Goal: Information Seeking & Learning: Learn about a topic

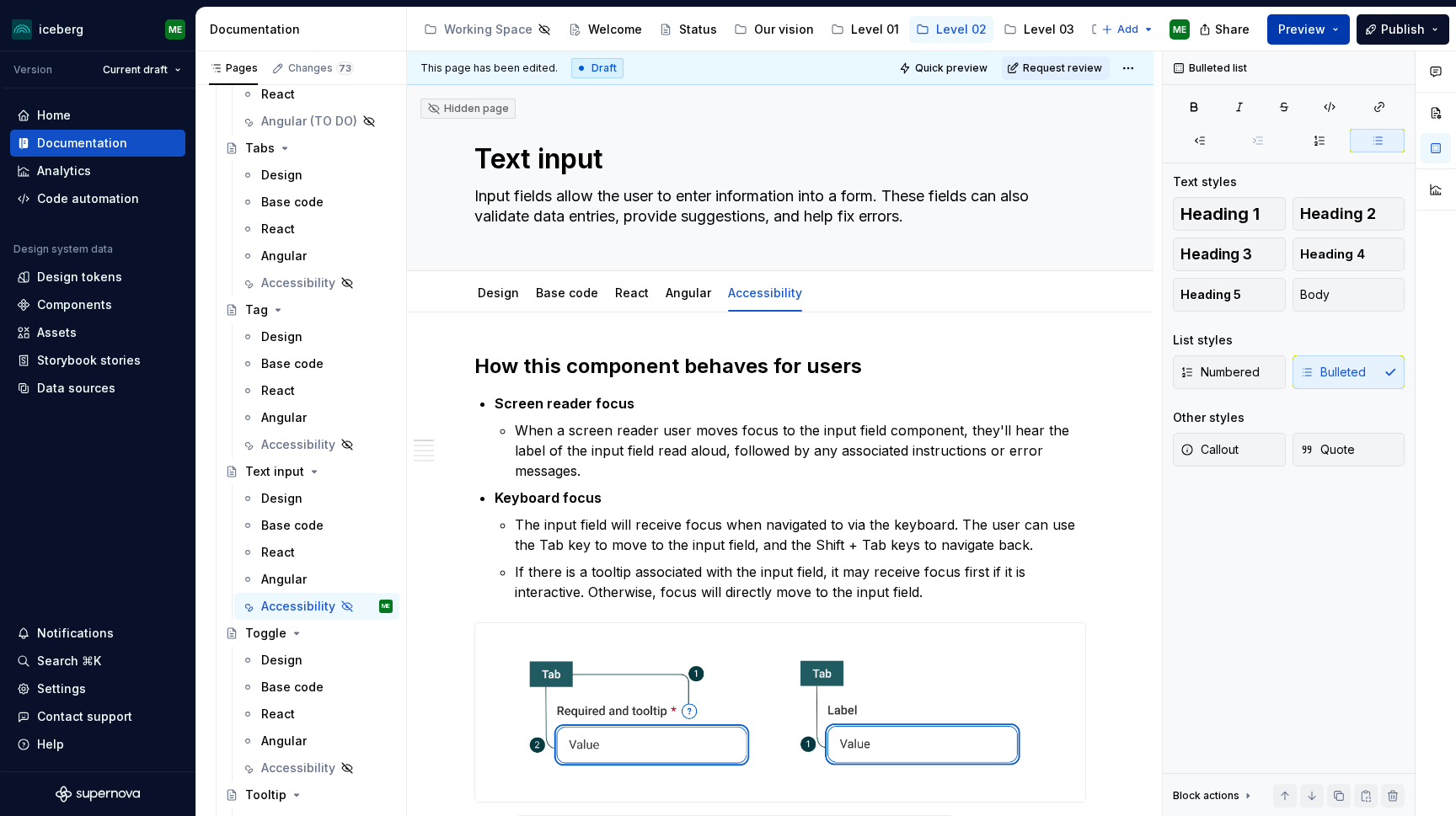
click at [1345, 33] on button "Preview" at bounding box center [1309, 29] width 83 height 30
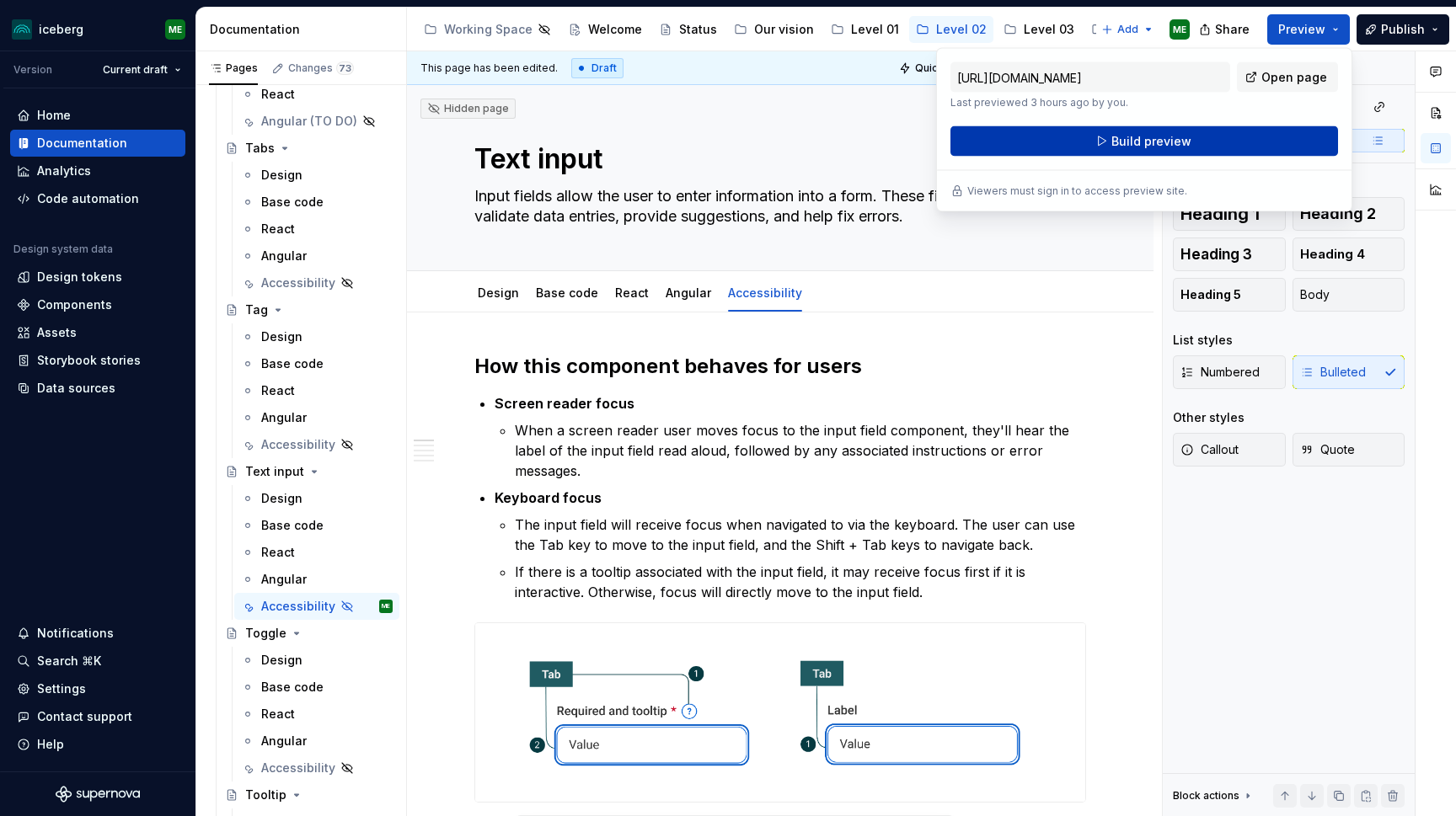
click at [1172, 137] on span "Build preview" at bounding box center [1151, 141] width 80 height 17
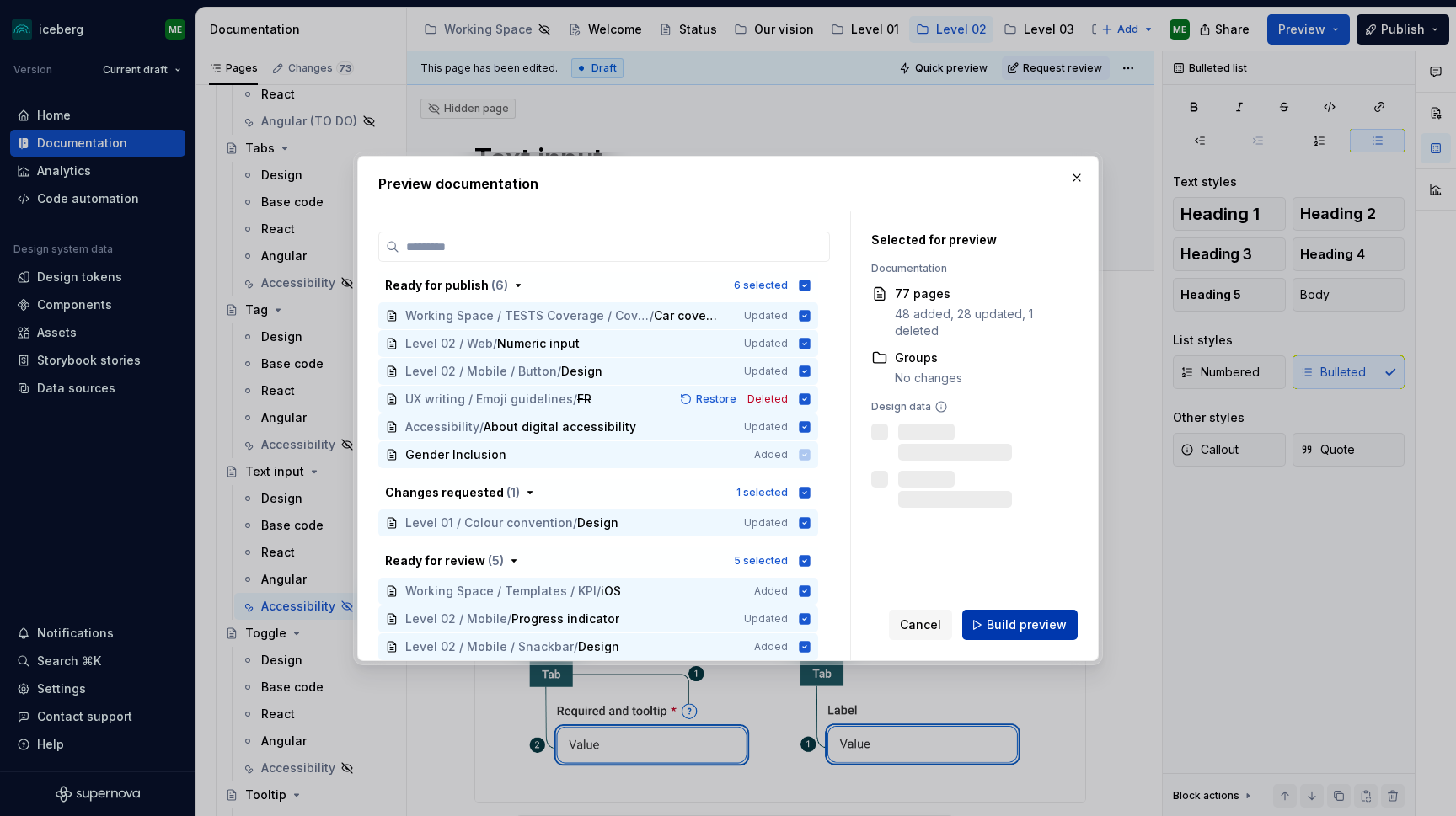
click at [991, 626] on button "Build preview" at bounding box center [1020, 625] width 116 height 30
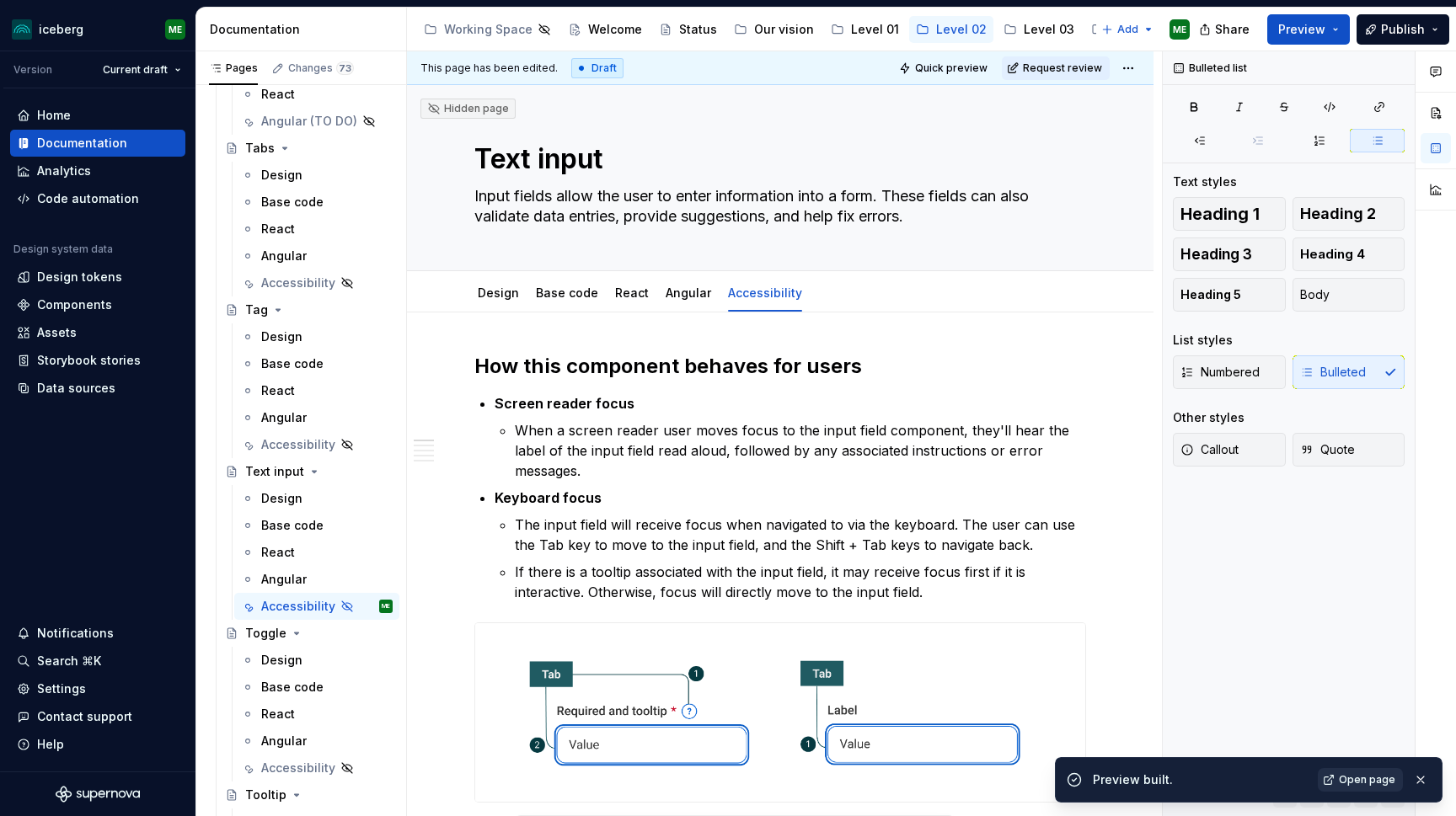
click at [1354, 782] on span "Open page" at bounding box center [1367, 780] width 57 height 13
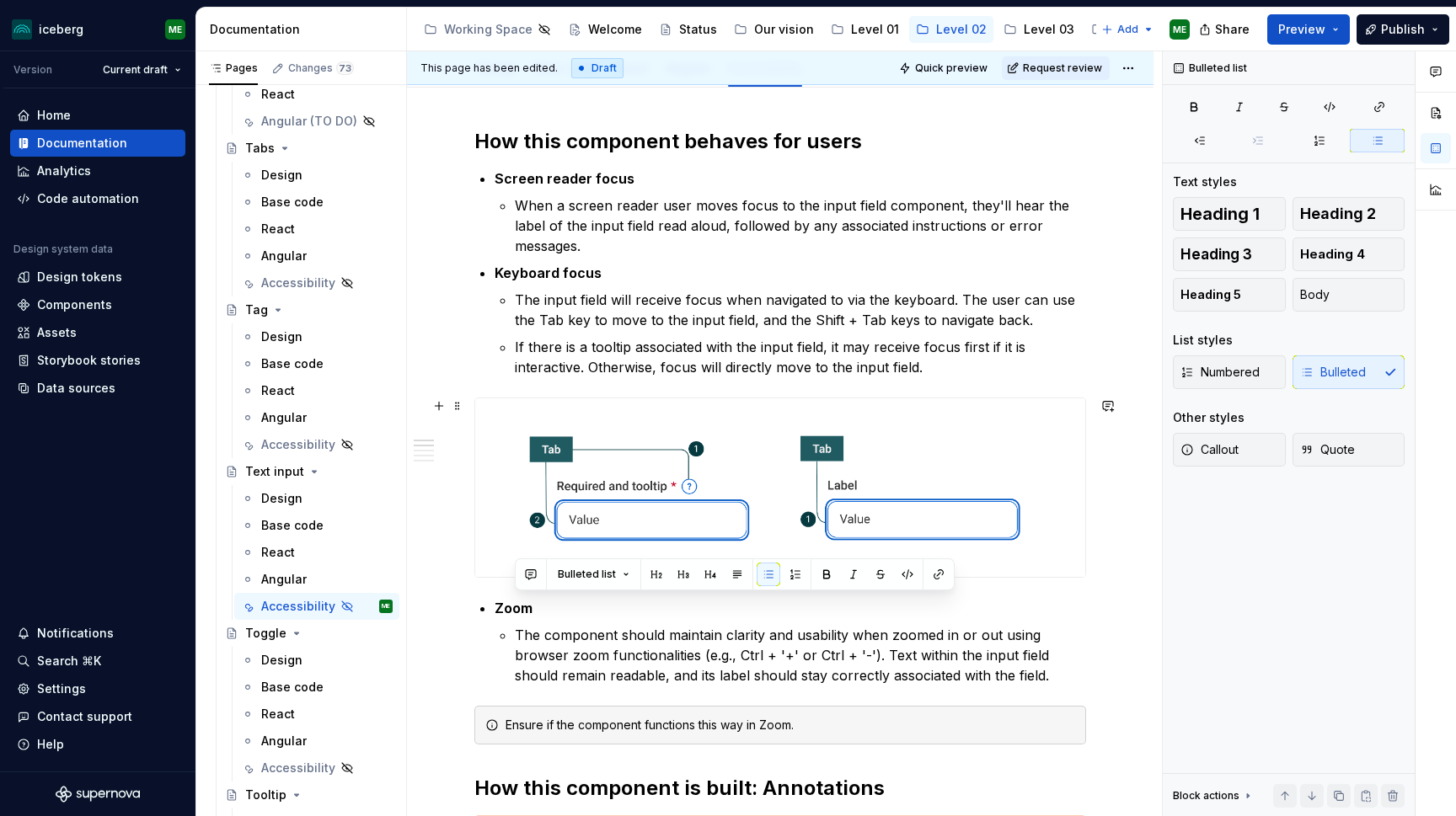
scroll to position [260, 0]
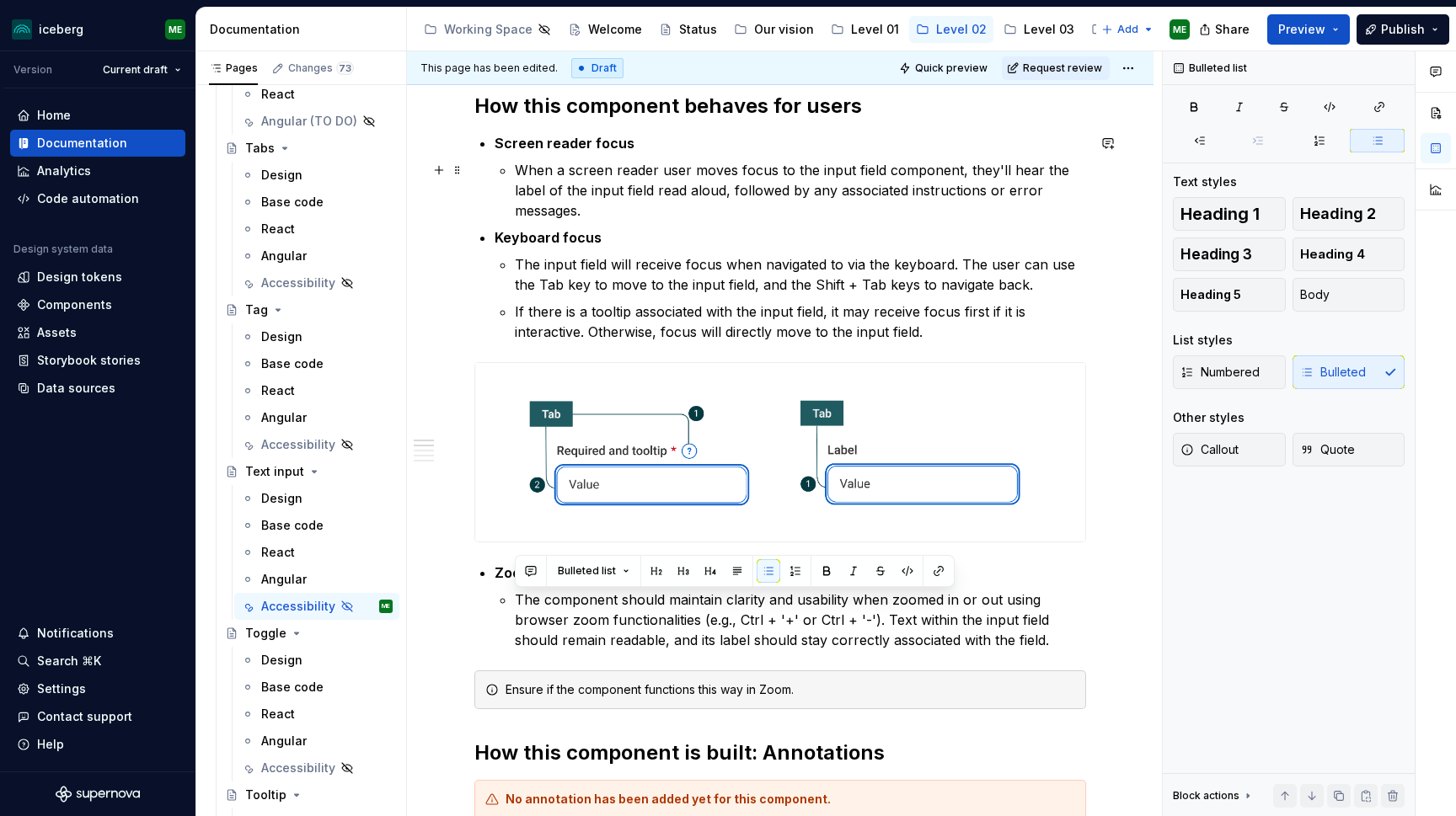
click at [610, 214] on p "When a screen reader user moves focus to the input field component, they'll hea…" at bounding box center [800, 190] width 571 height 60
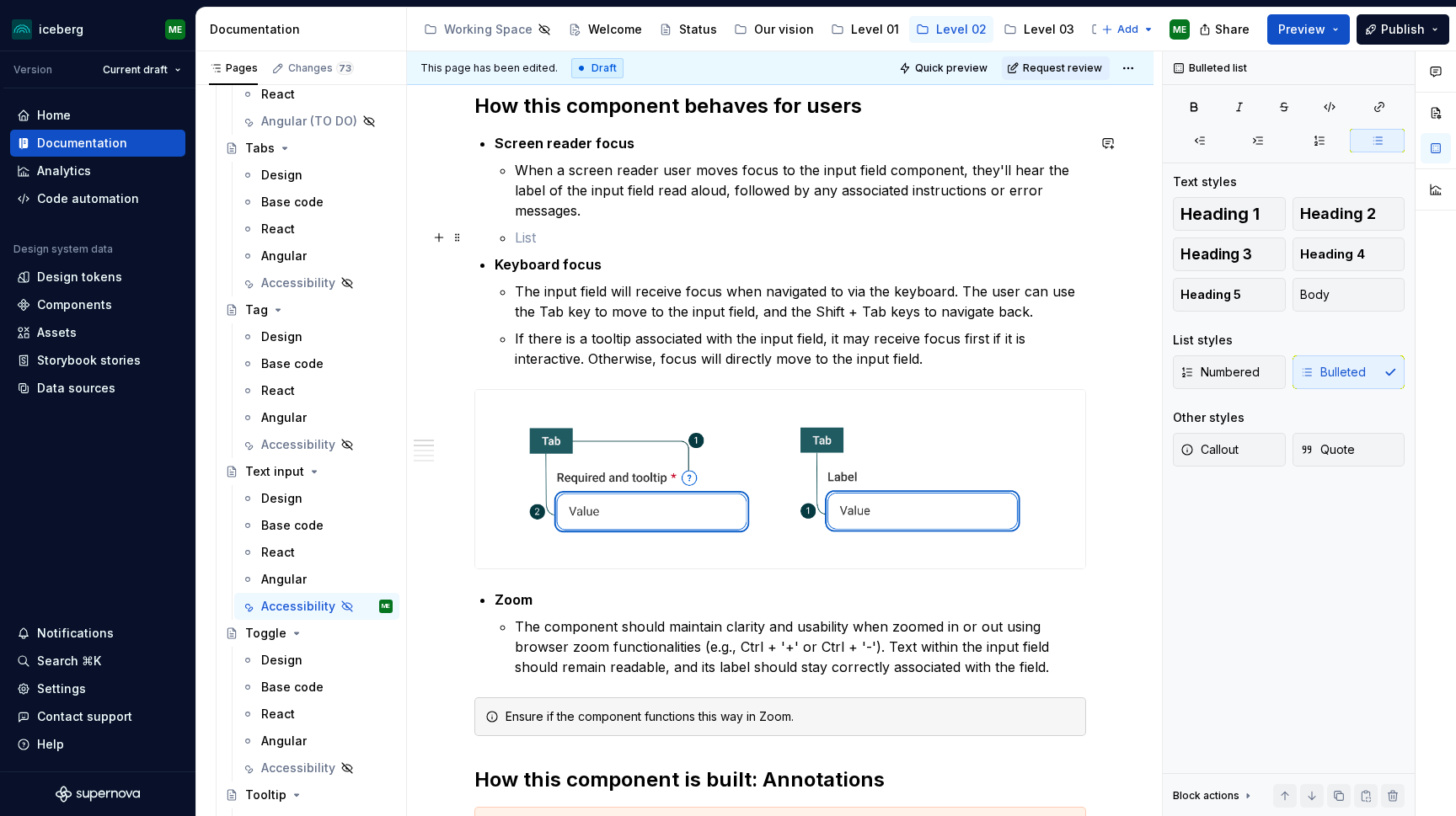
click at [557, 229] on p at bounding box center [800, 237] width 571 height 20
drag, startPoint x: 532, startPoint y: 243, endPoint x: 494, endPoint y: 243, distance: 38.0
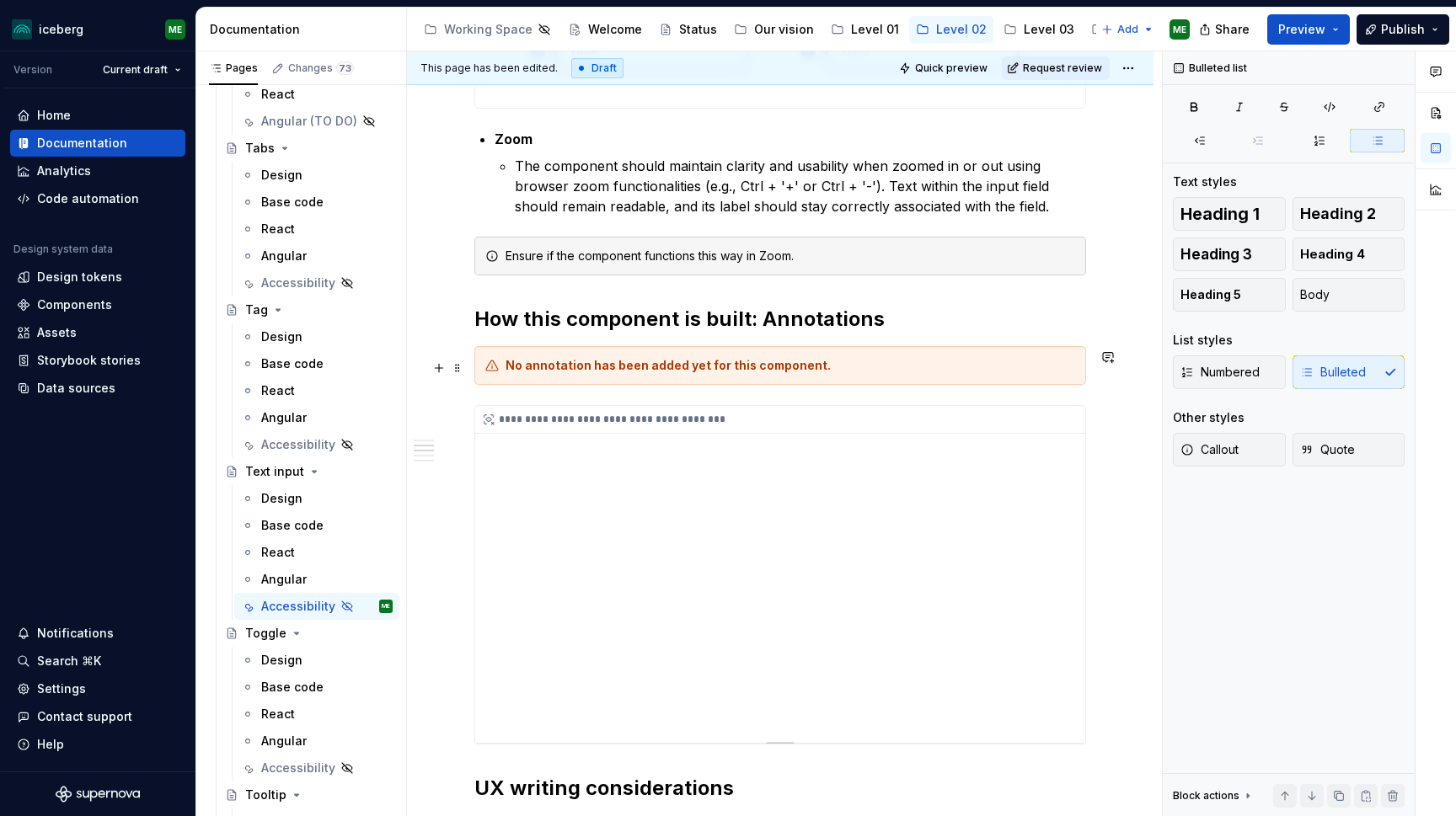
scroll to position [694, 0]
click at [475, 323] on h2 "How this component is built: Annotations" at bounding box center [779, 319] width 612 height 27
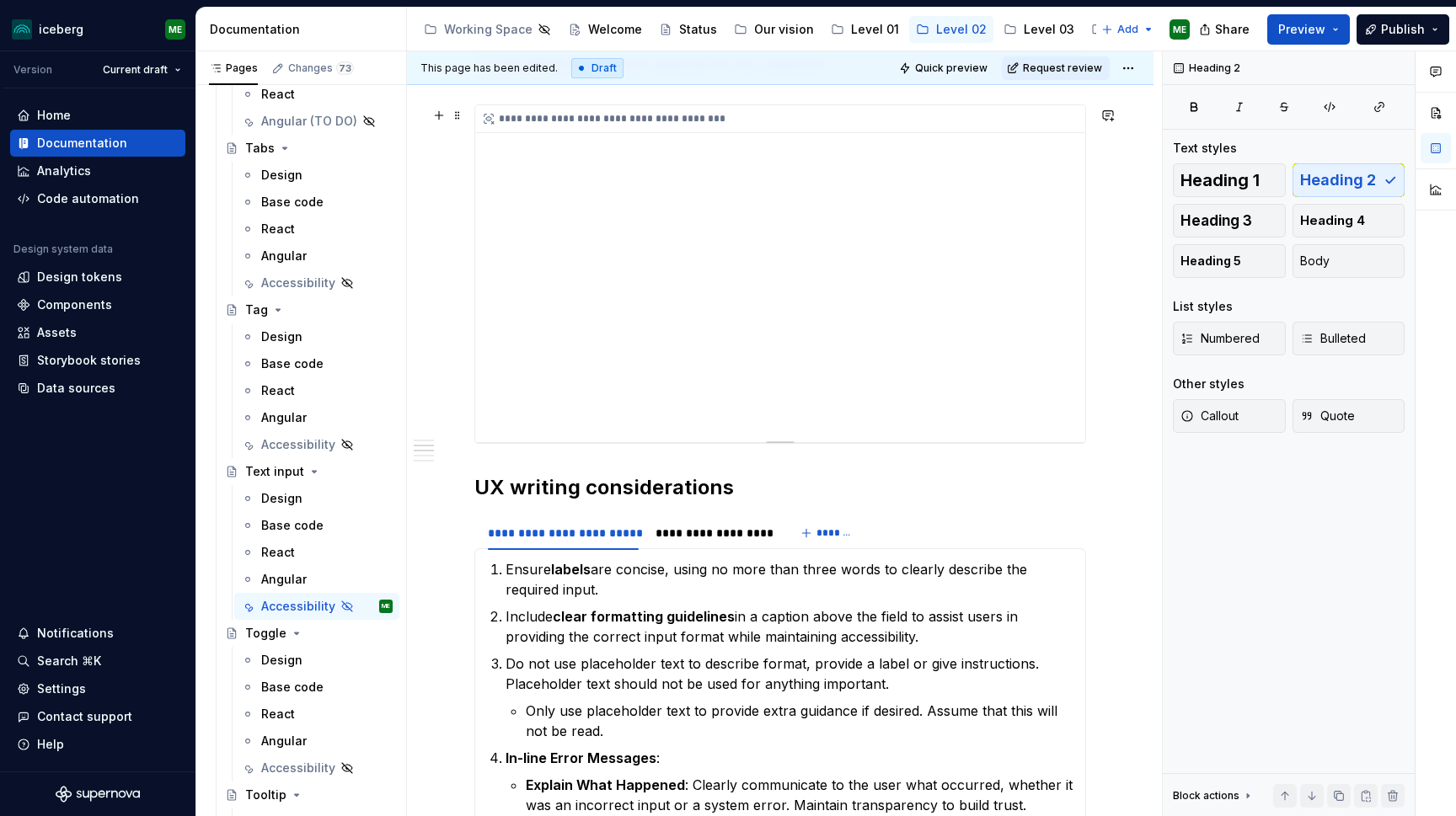
scroll to position [1049, 0]
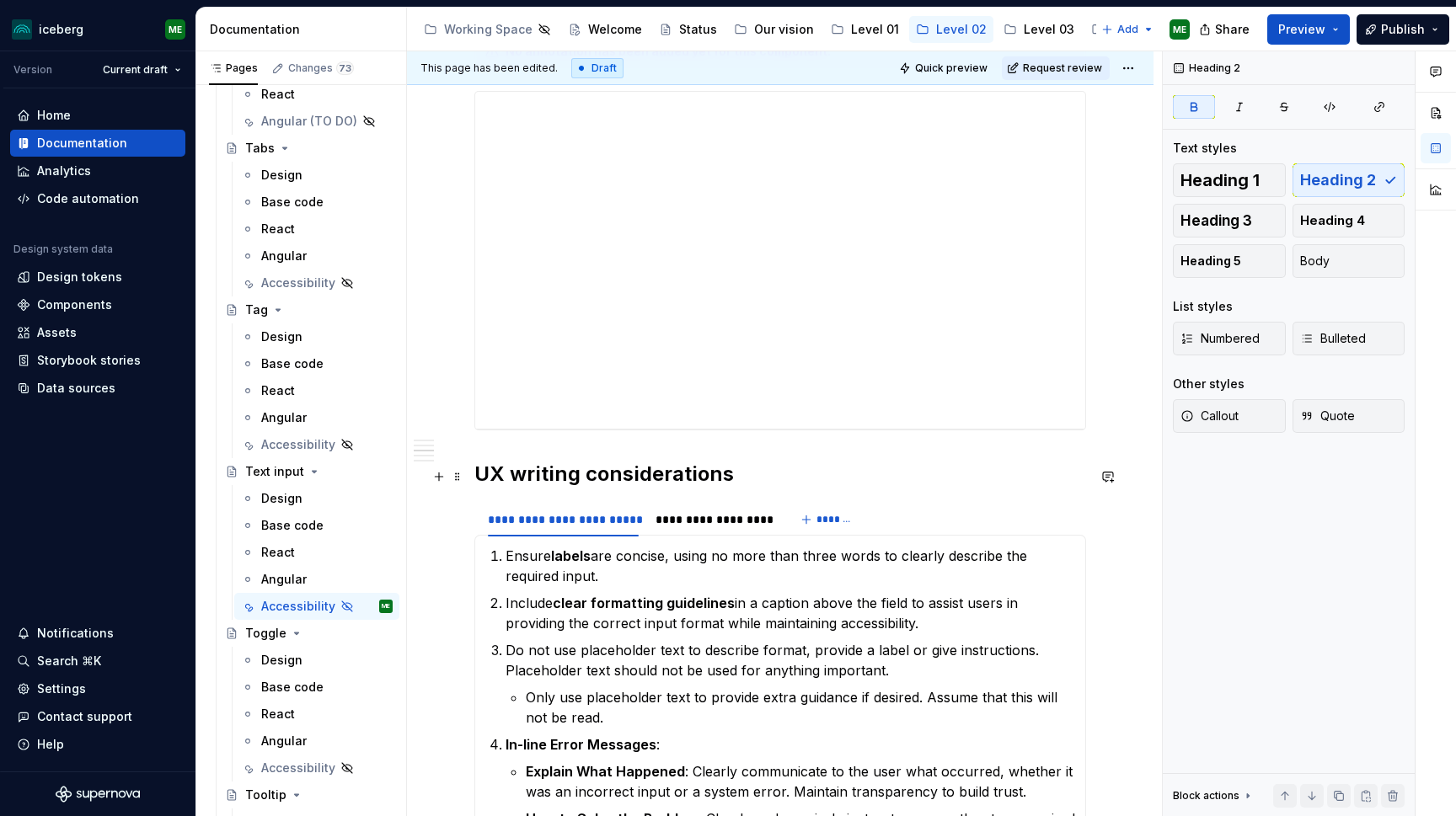
click at [475, 477] on strong "UX writing considerations" at bounding box center [603, 474] width 259 height 24
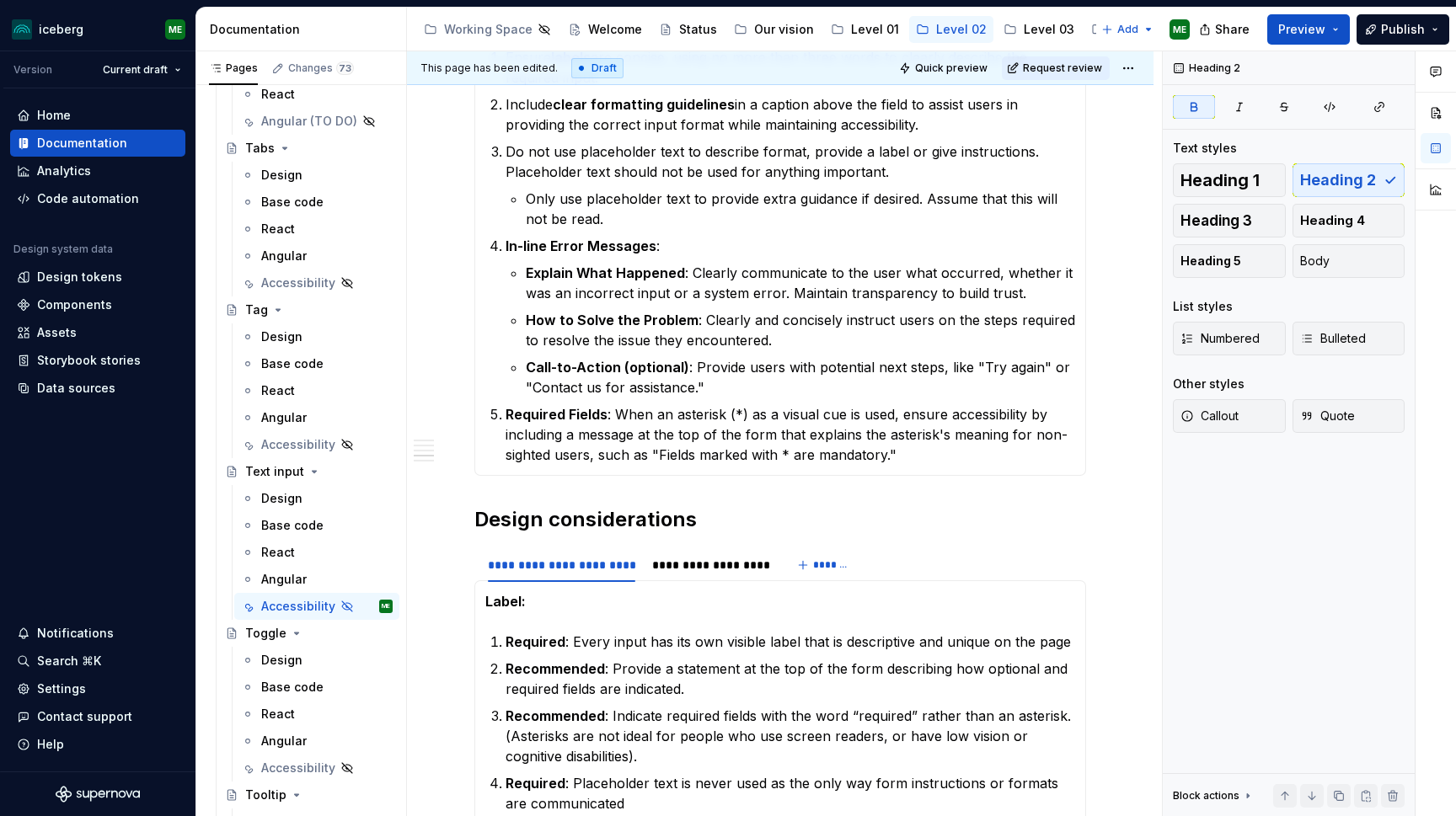
scroll to position [1660, 0]
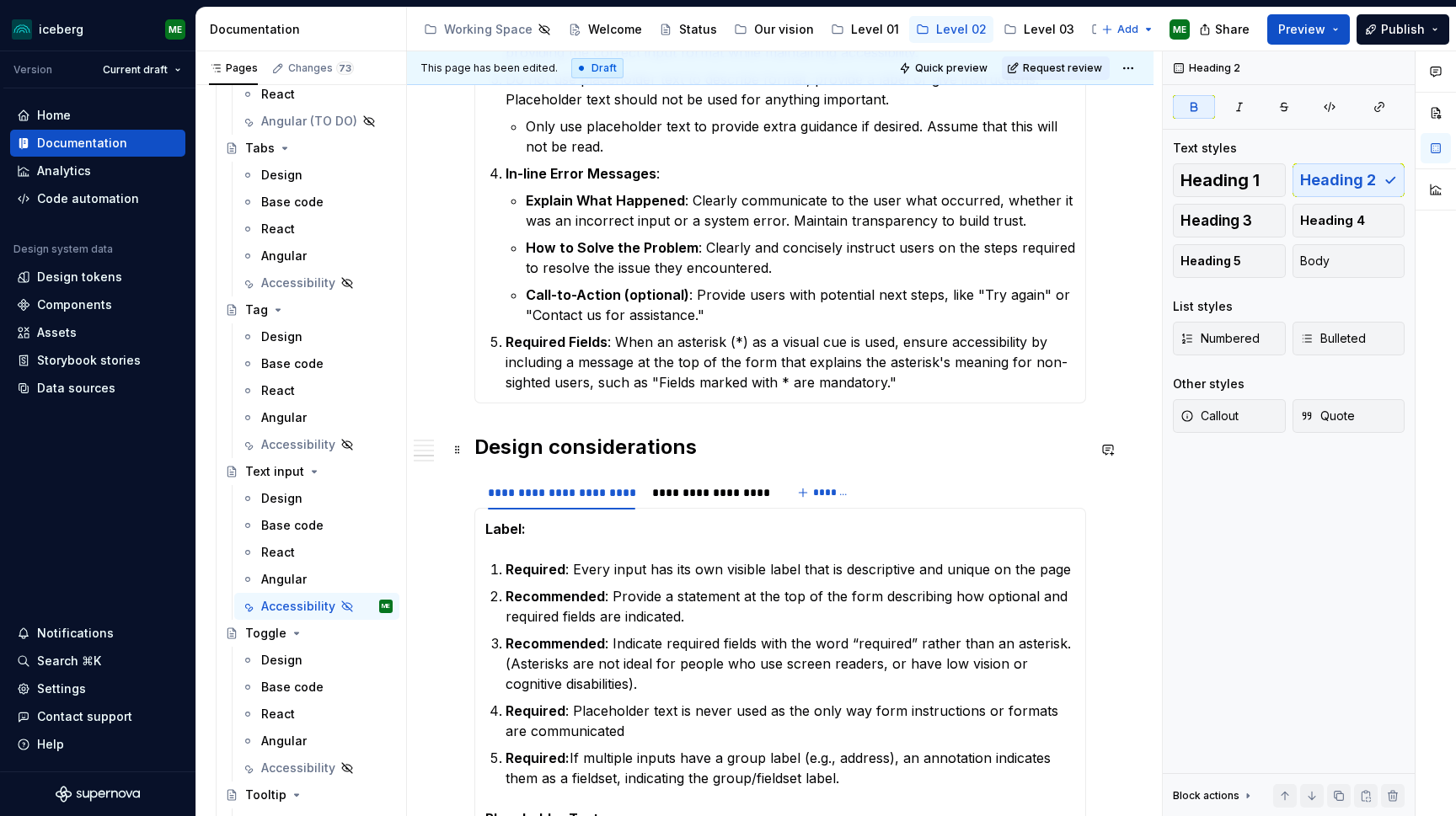
click at [474, 454] on strong "Design considerations" at bounding box center [585, 447] width 222 height 24
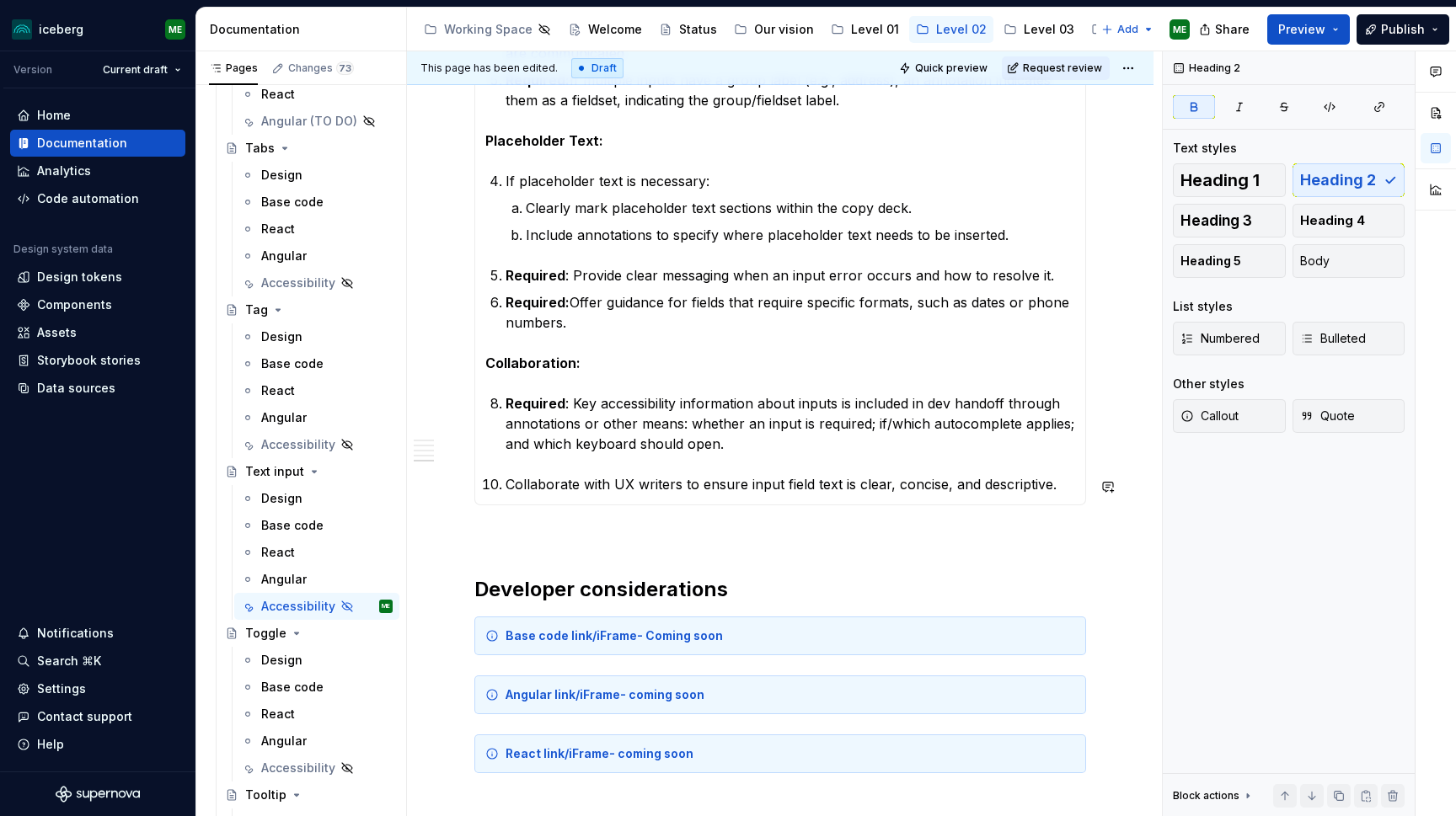
scroll to position [2420, 0]
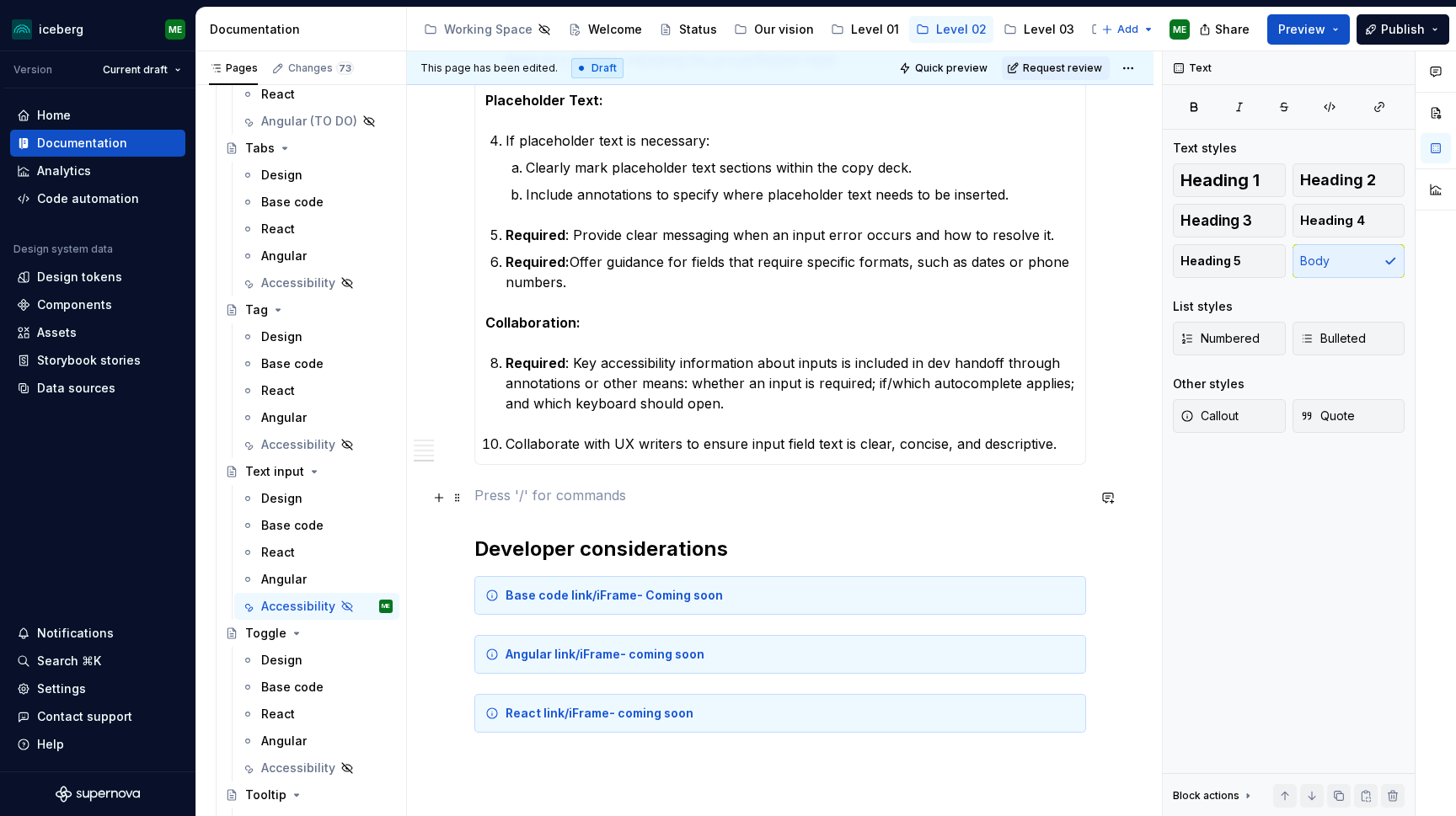
click at [498, 498] on p at bounding box center [779, 495] width 612 height 20
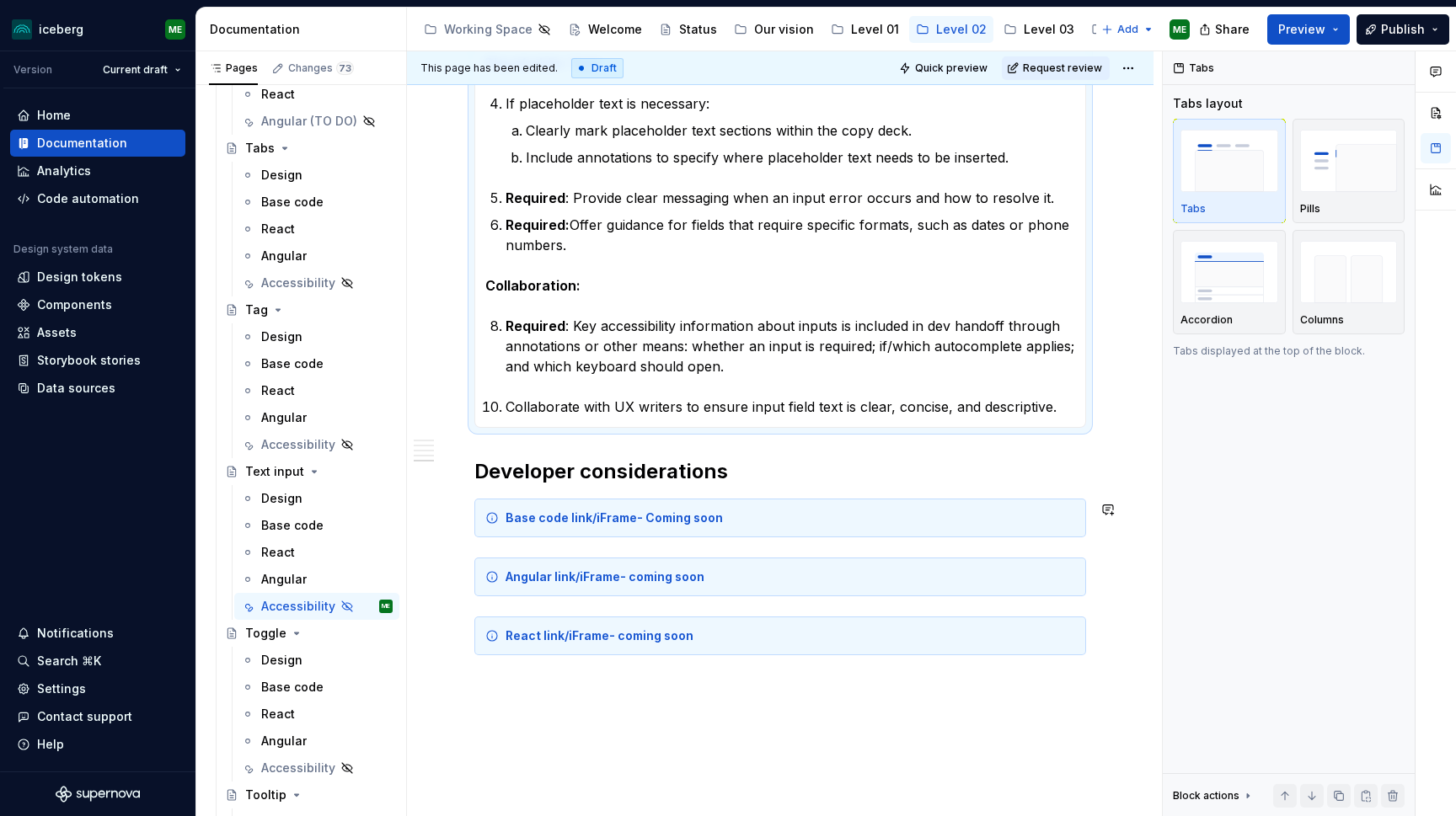
scroll to position [2456, 0]
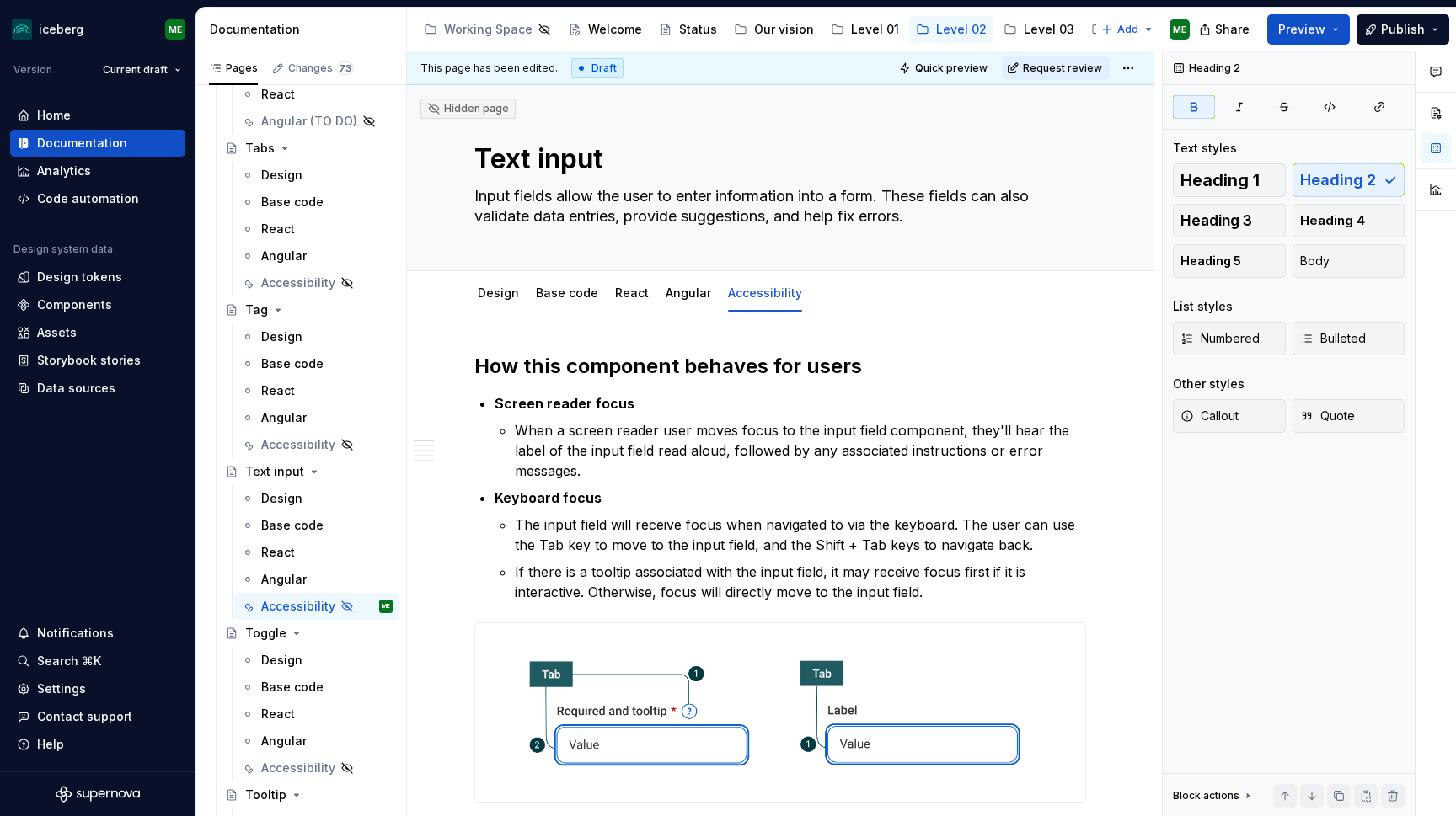
scroll to position [0, 0]
click at [1292, 30] on span "Preview" at bounding box center [1302, 29] width 47 height 17
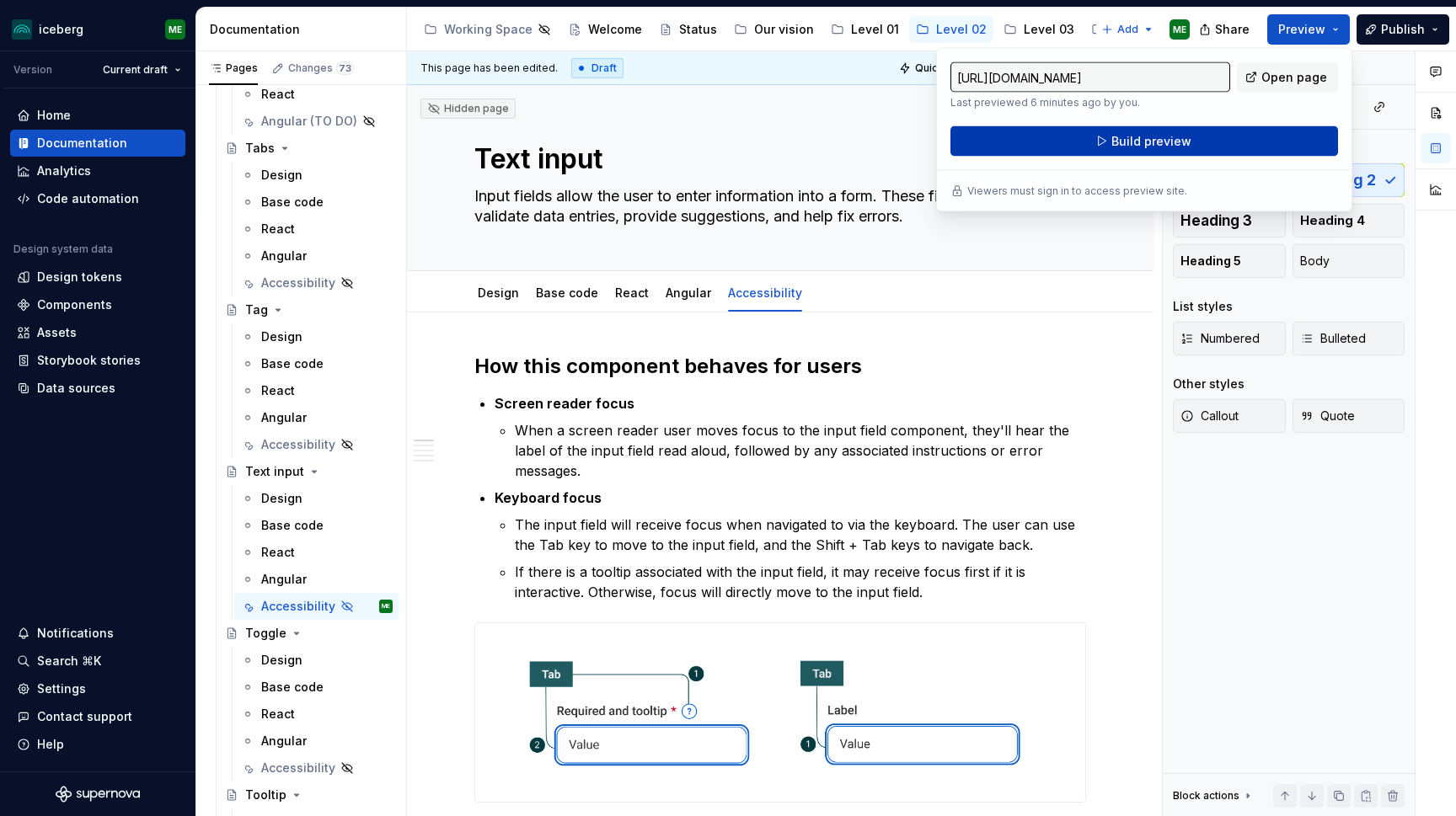
click at [1156, 150] on button "Build preview" at bounding box center [1144, 141] width 387 height 30
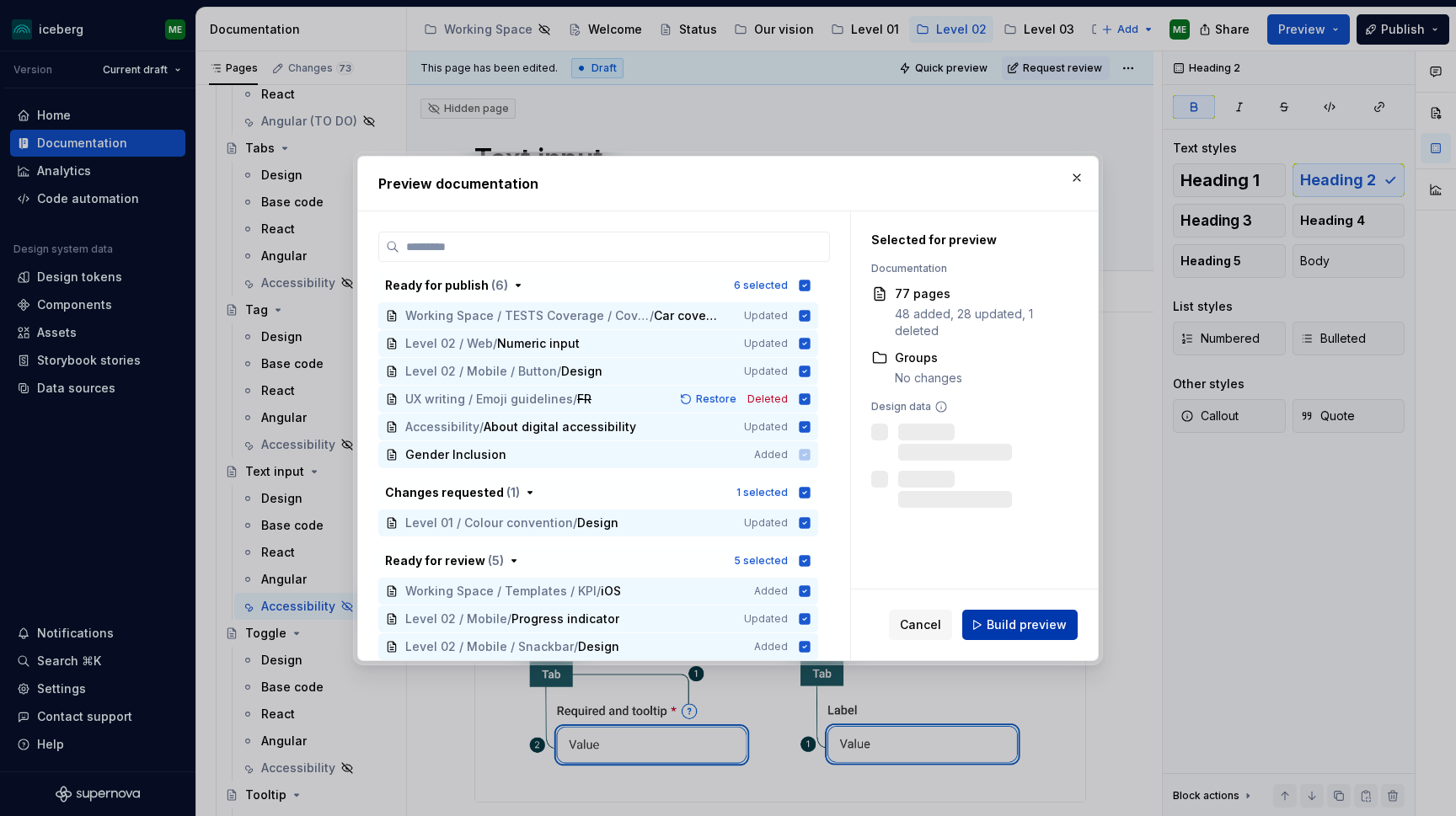
click at [1045, 618] on span "Build preview" at bounding box center [1026, 626] width 80 height 17
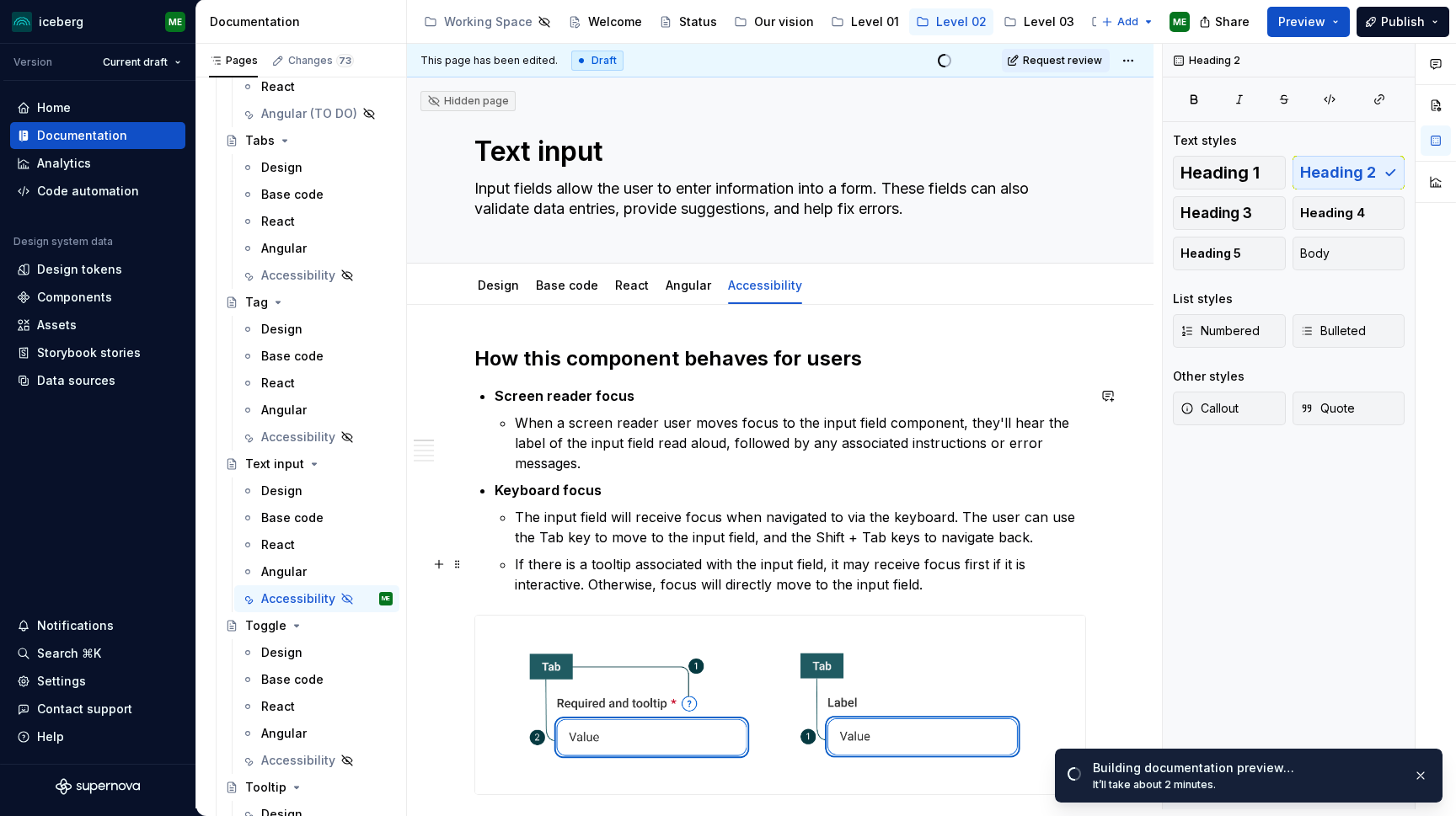
scroll to position [0, 0]
click at [1424, 777] on button "button" at bounding box center [1420, 775] width 22 height 24
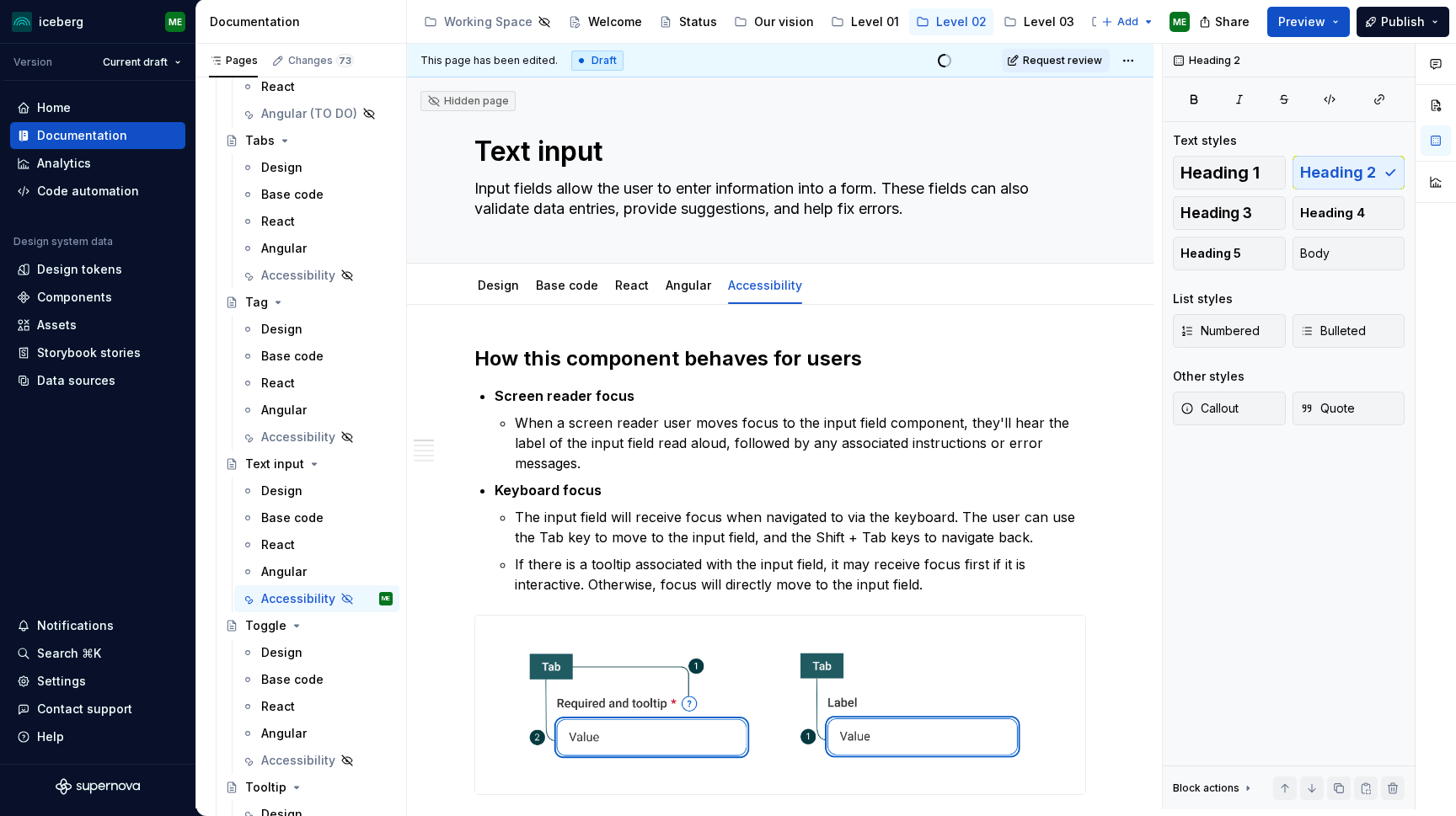
click at [1286, 20] on span "Preview" at bounding box center [1302, 22] width 47 height 17
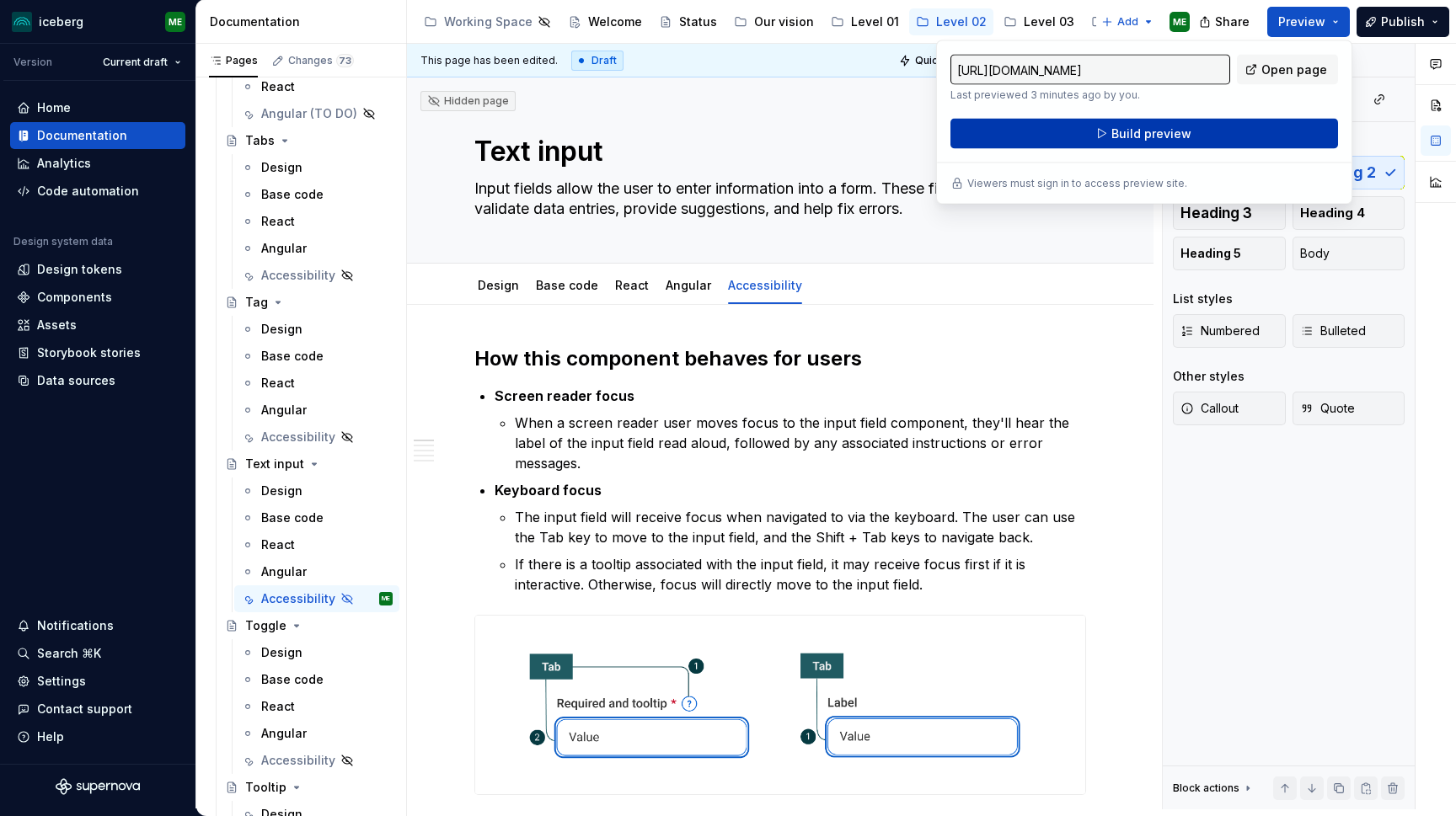
click at [1199, 140] on button "Build preview" at bounding box center [1144, 134] width 387 height 30
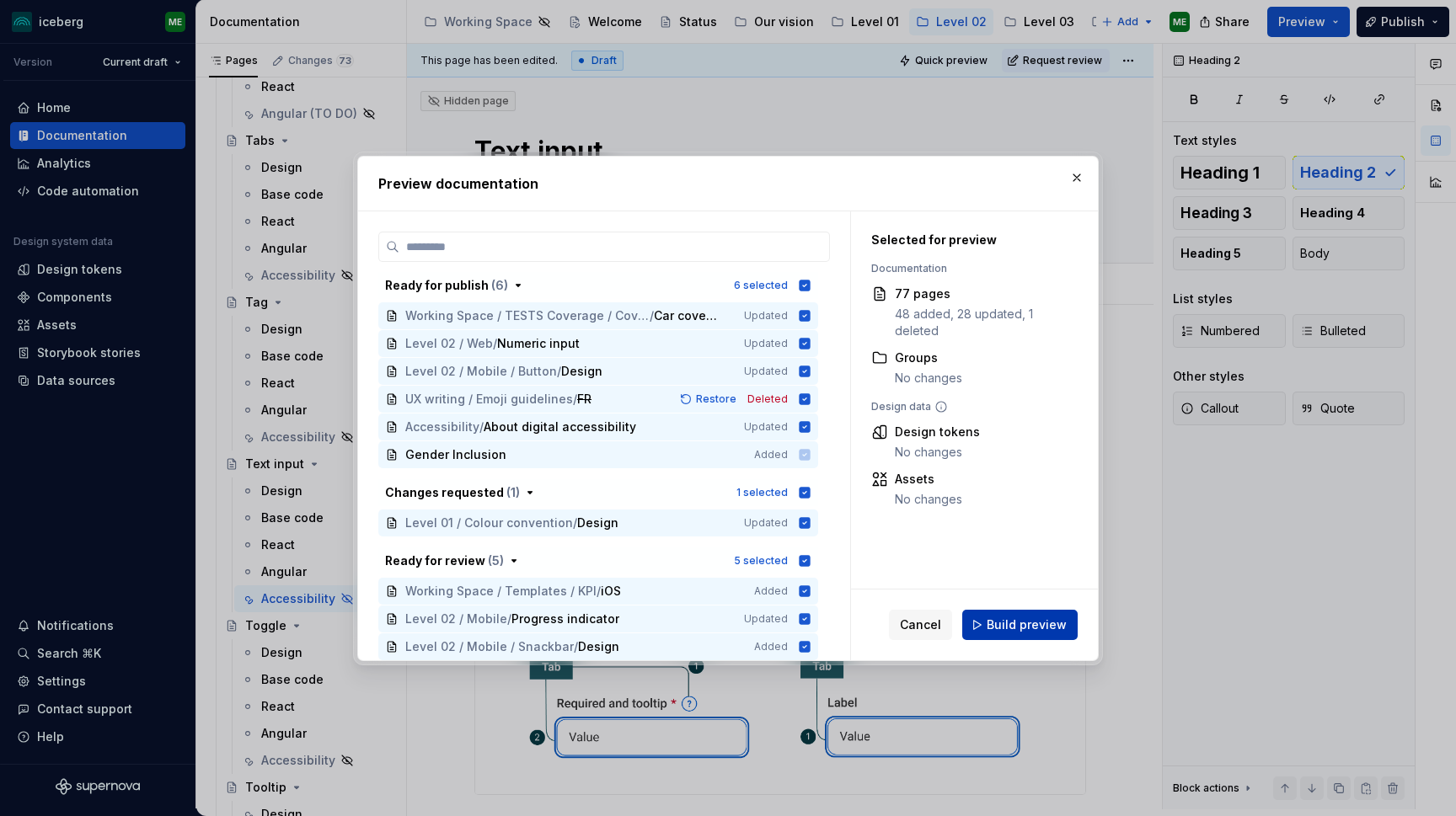
click at [1002, 625] on span "Build preview" at bounding box center [1026, 626] width 80 height 17
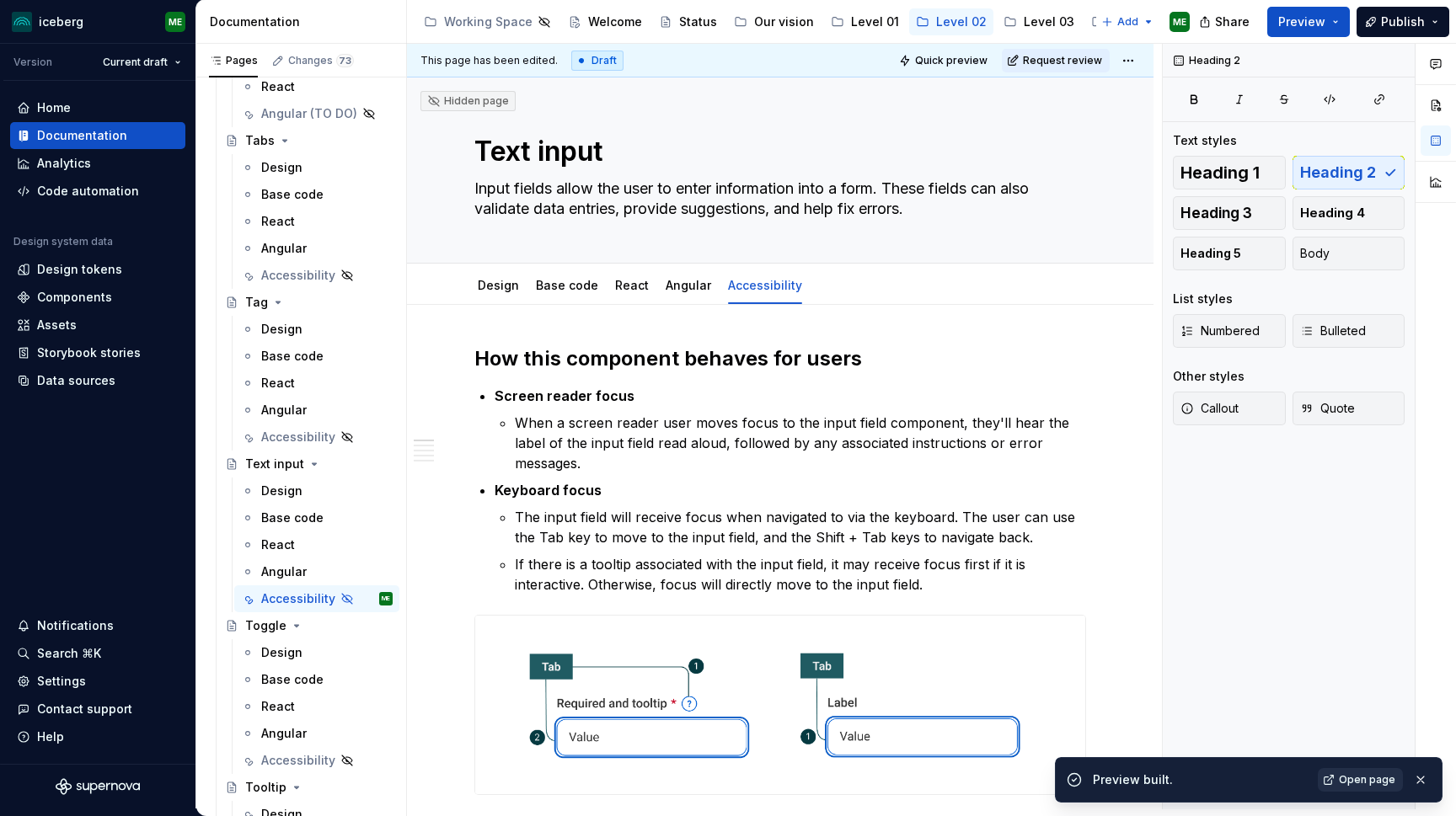
click at [1359, 780] on span "Open page" at bounding box center [1367, 780] width 57 height 13
click at [335, 601] on icon "Page tree" at bounding box center [335, 599] width 13 height 13
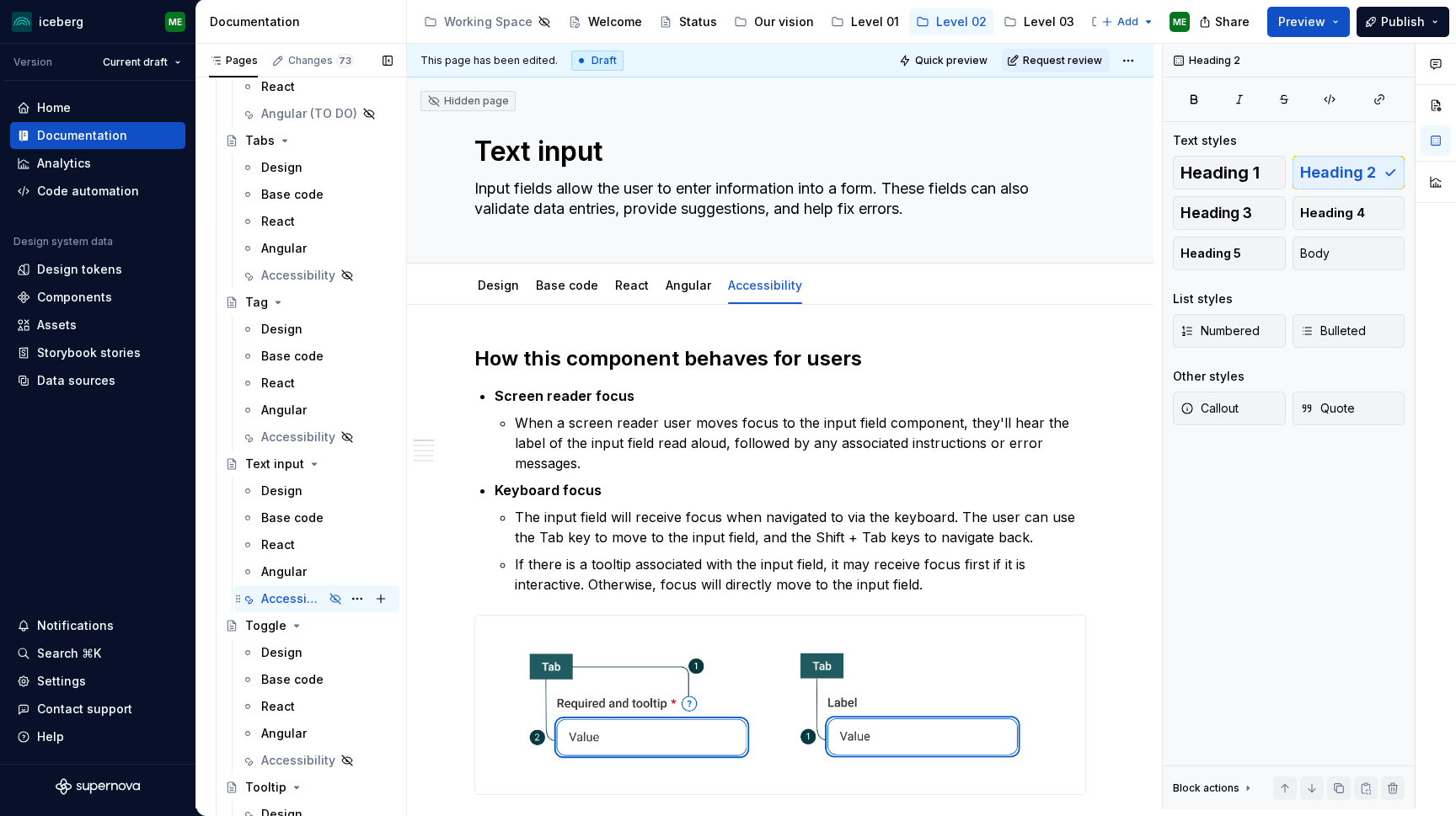
click at [335, 597] on icon "Page tree" at bounding box center [335, 599] width 13 height 13
click at [331, 599] on icon "Page tree" at bounding box center [335, 599] width 13 height 13
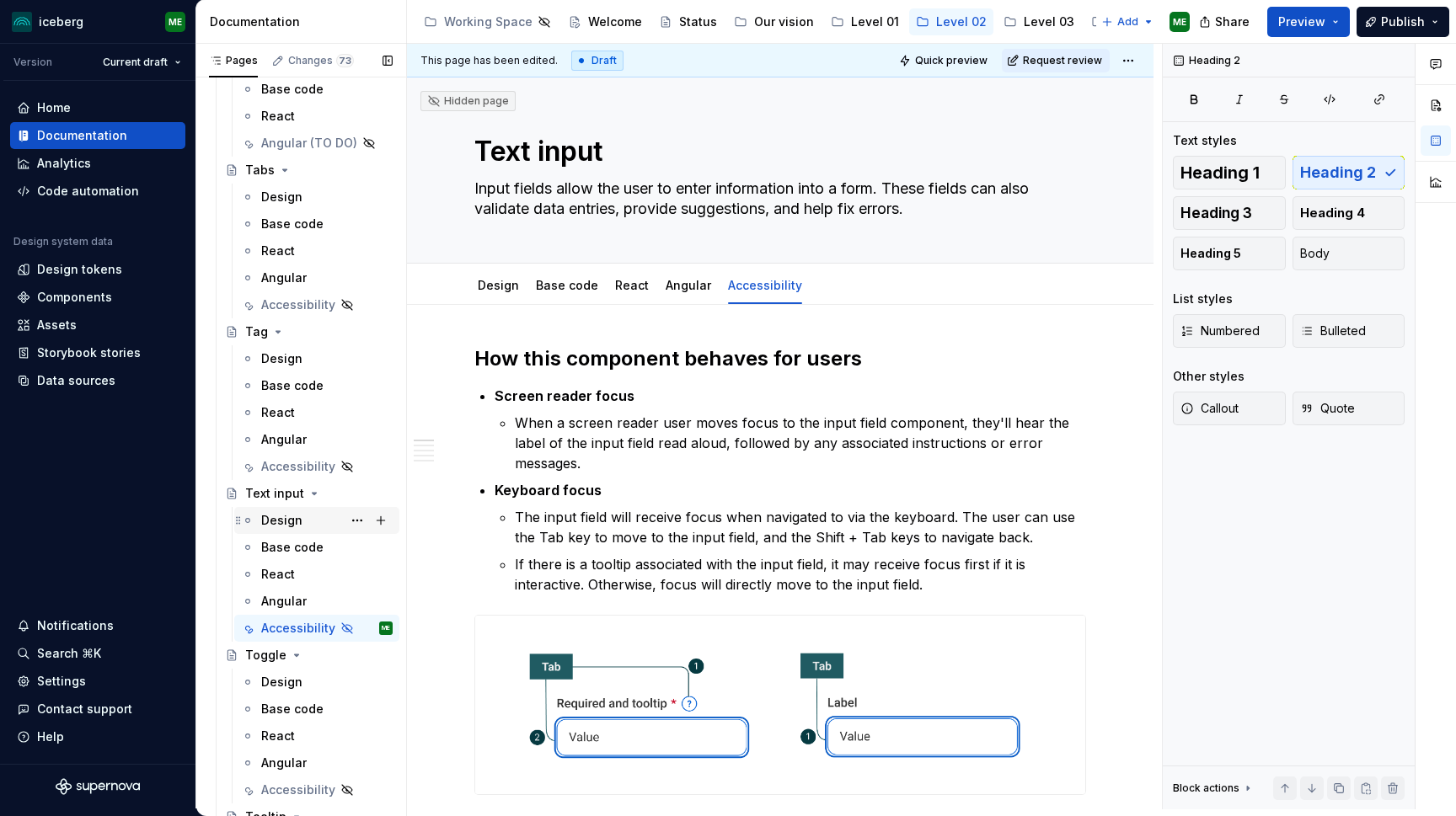
scroll to position [4161, 0]
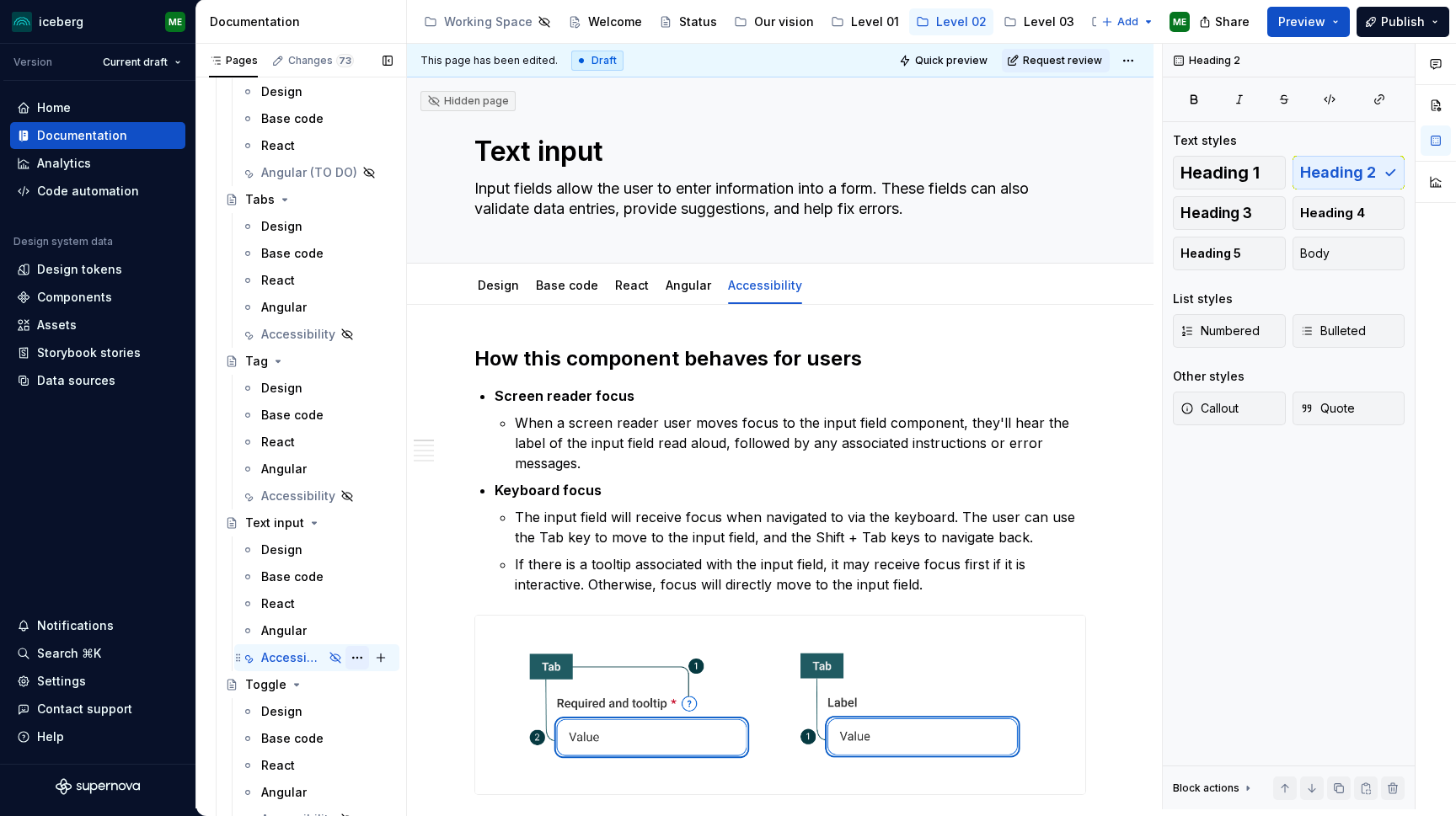
click at [358, 657] on button "Page tree" at bounding box center [357, 658] width 24 height 24
click at [326, 652] on div "Pages Changes 73 Add Accessibility guide for tree Page tree. Navigate the tree …" at bounding box center [301, 430] width 211 height 773
click at [340, 660] on icon "Page tree" at bounding box center [335, 658] width 10 height 10
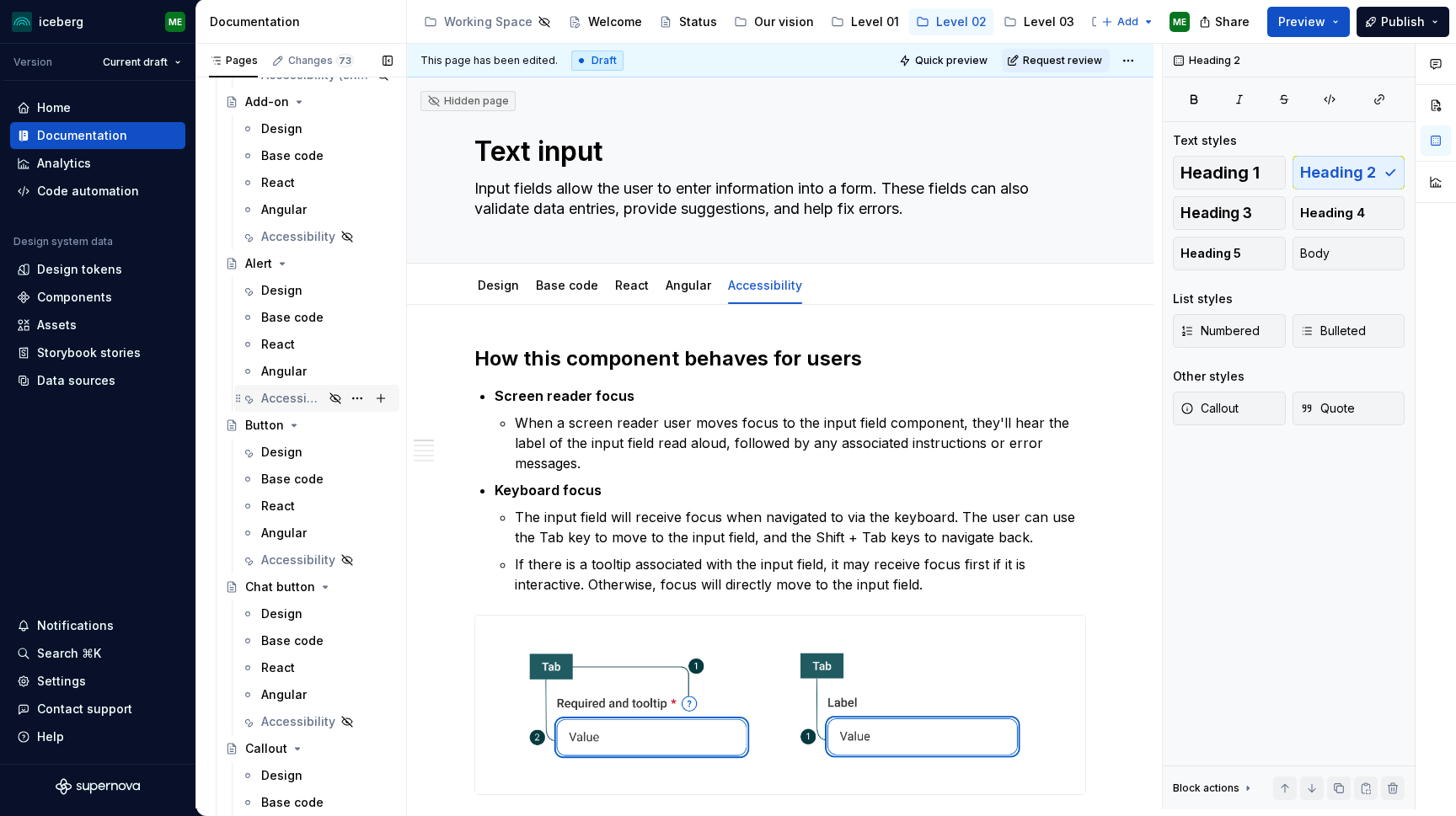
scroll to position [247, 0]
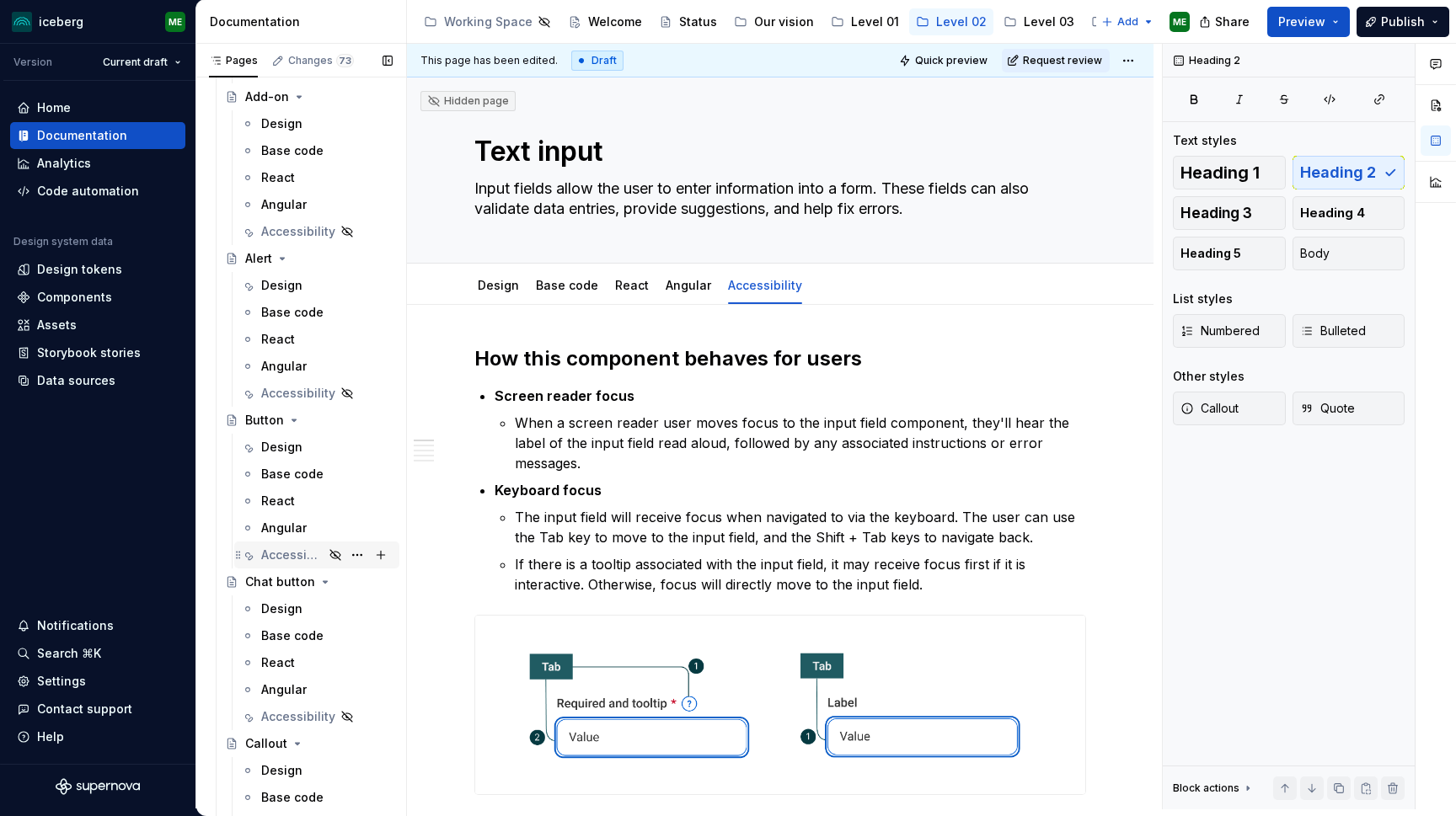
click at [335, 554] on icon "Page tree" at bounding box center [335, 555] width 13 height 13
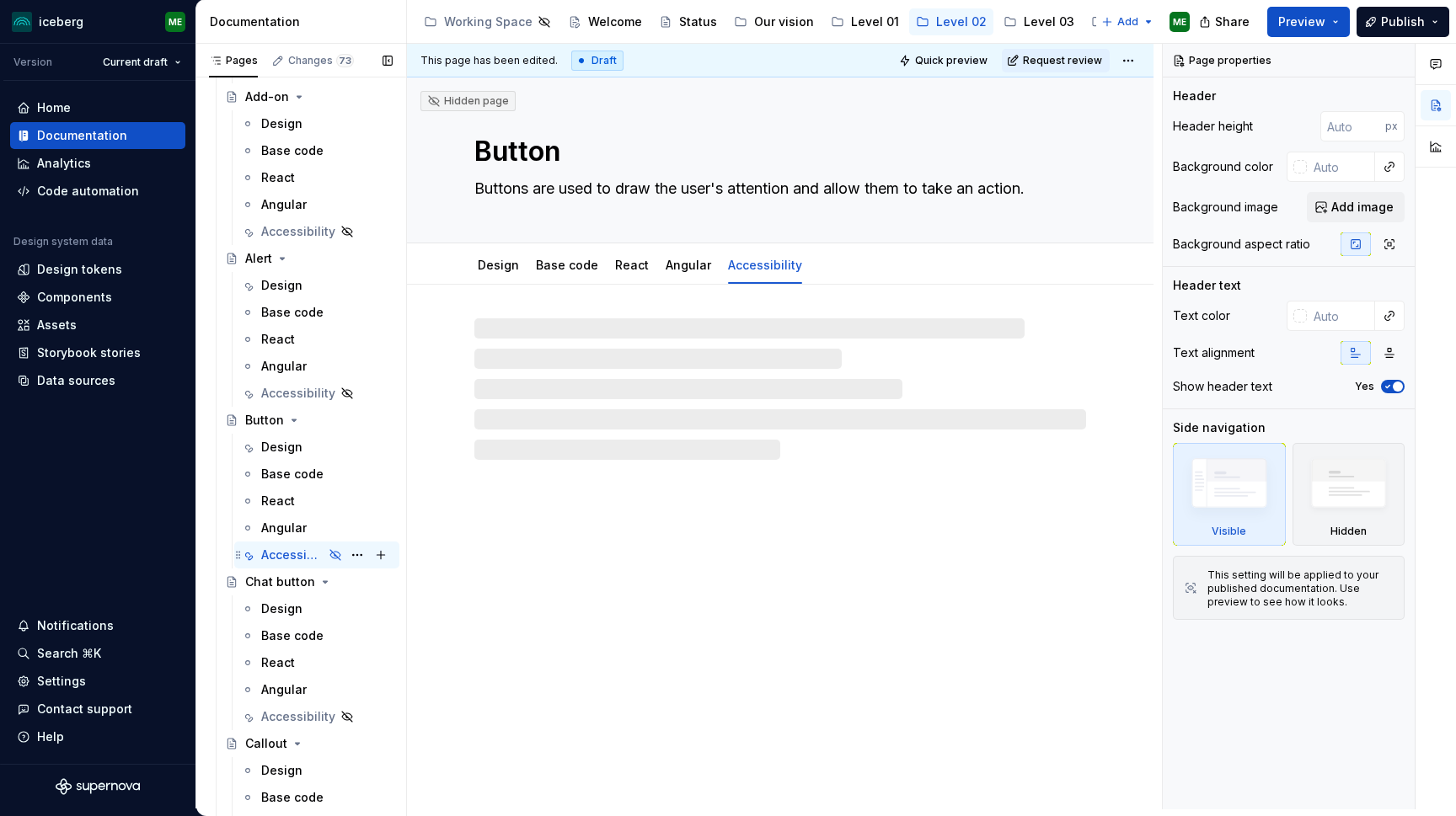
click at [331, 553] on icon "Page tree" at bounding box center [335, 555] width 13 height 13
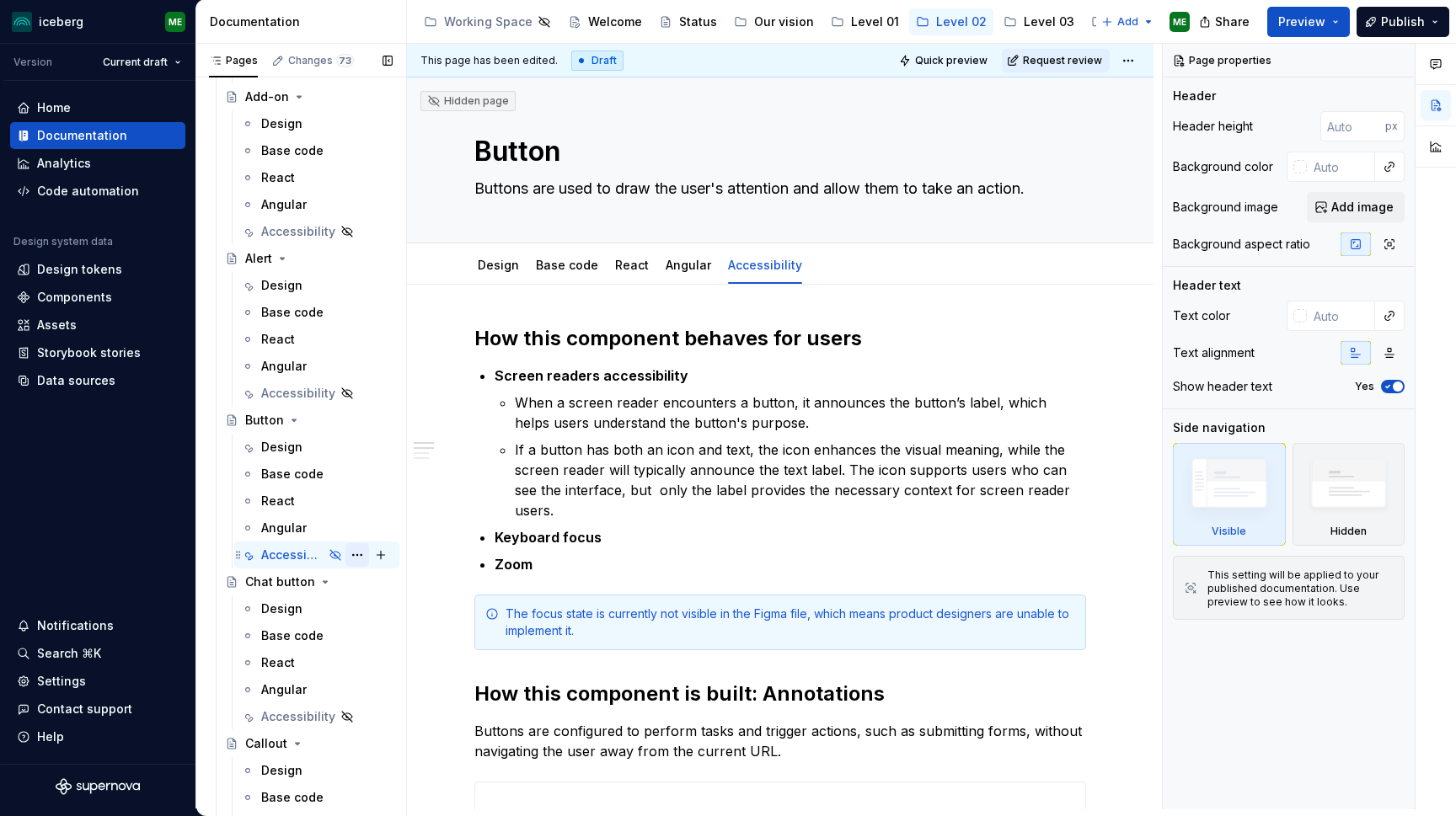
click at [354, 556] on button "Page tree" at bounding box center [357, 555] width 24 height 24
click at [550, 338] on html "iceberg ME Version Current draft Home Documentation Analytics Code automation D…" at bounding box center [728, 408] width 1456 height 816
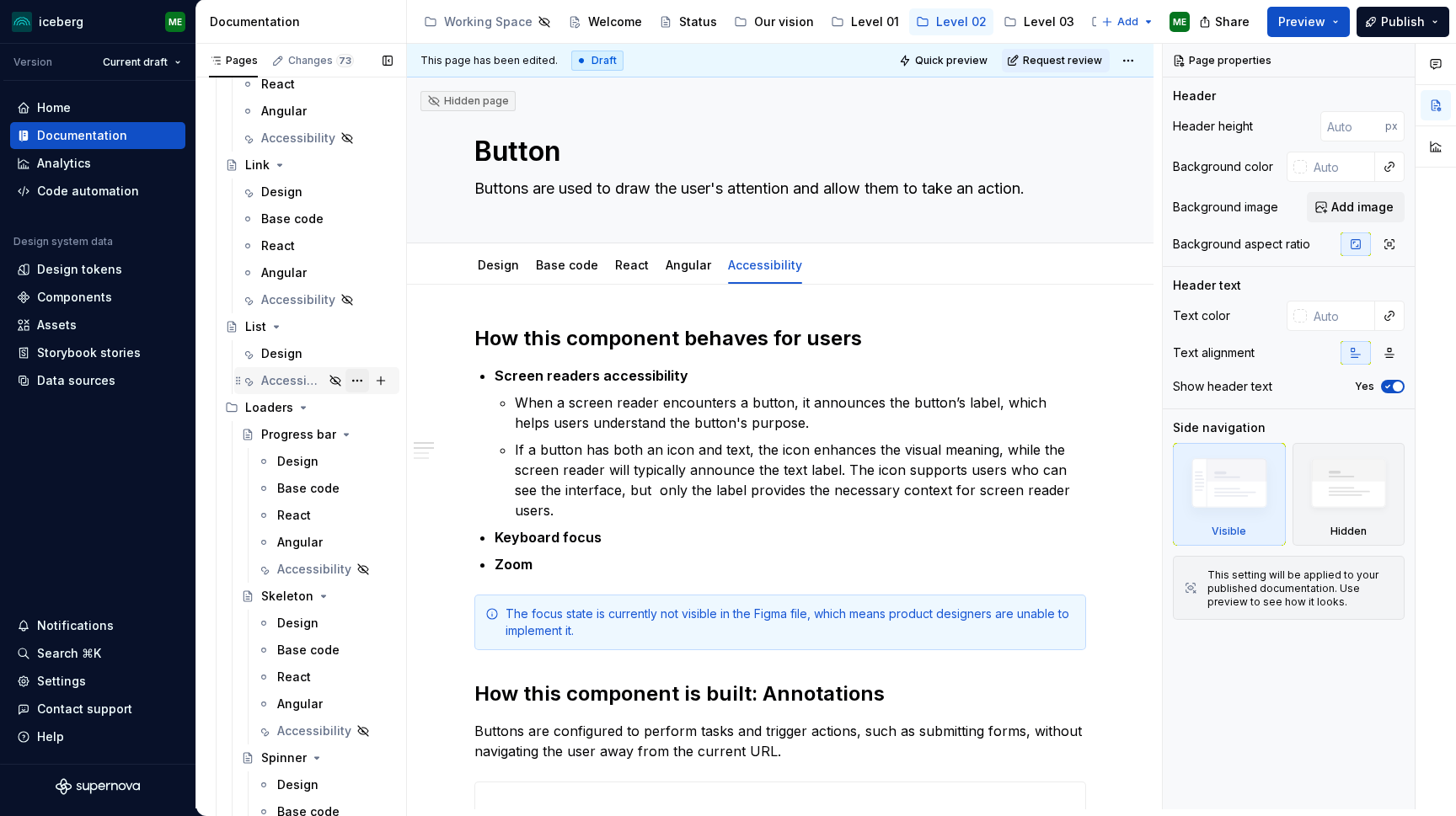
scroll to position [2087, 0]
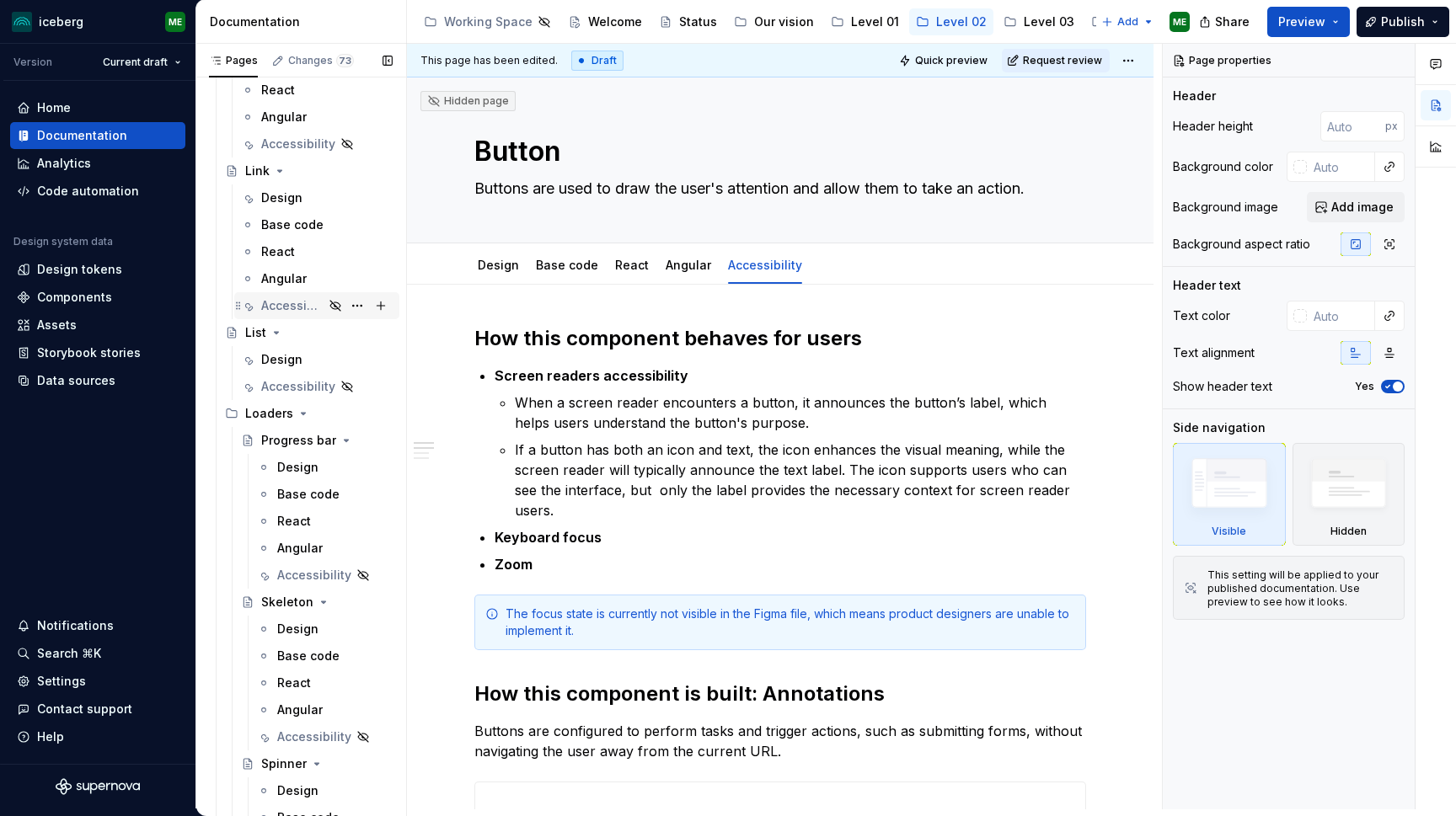
click at [335, 305] on icon "Page tree" at bounding box center [335, 305] width 10 height 10
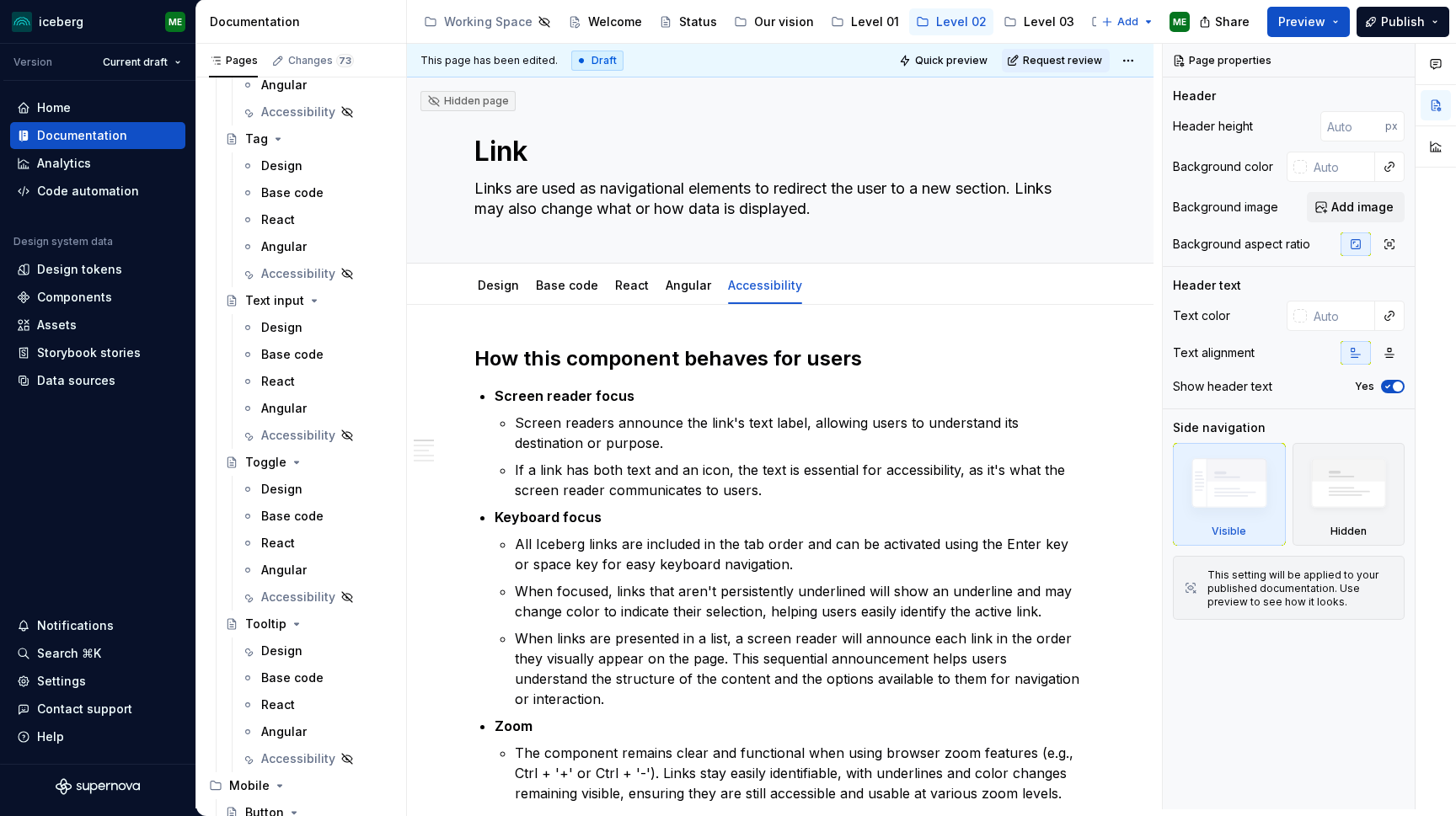
scroll to position [4394, 0]
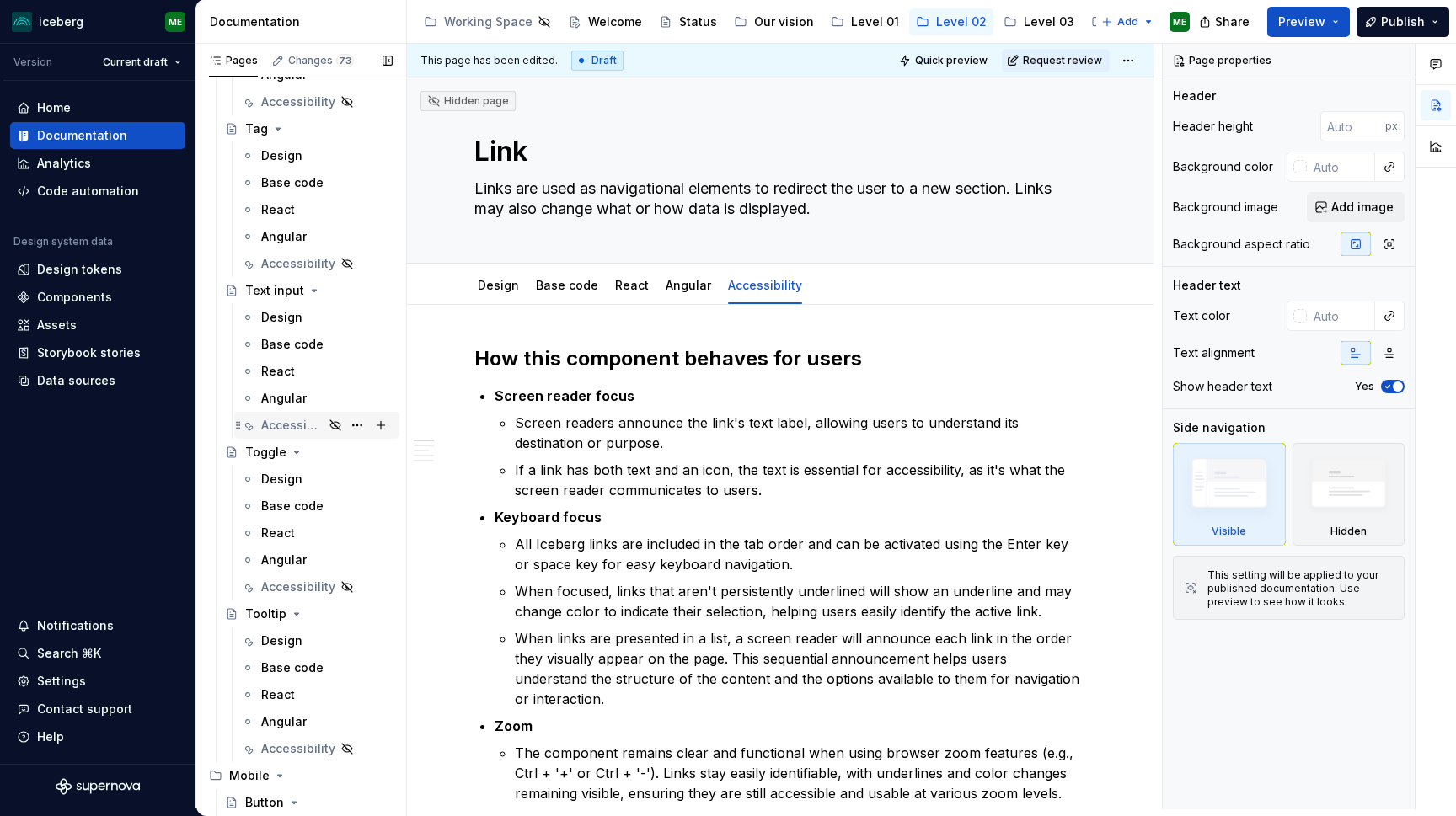
click at [335, 426] on icon "Page tree" at bounding box center [335, 425] width 10 height 10
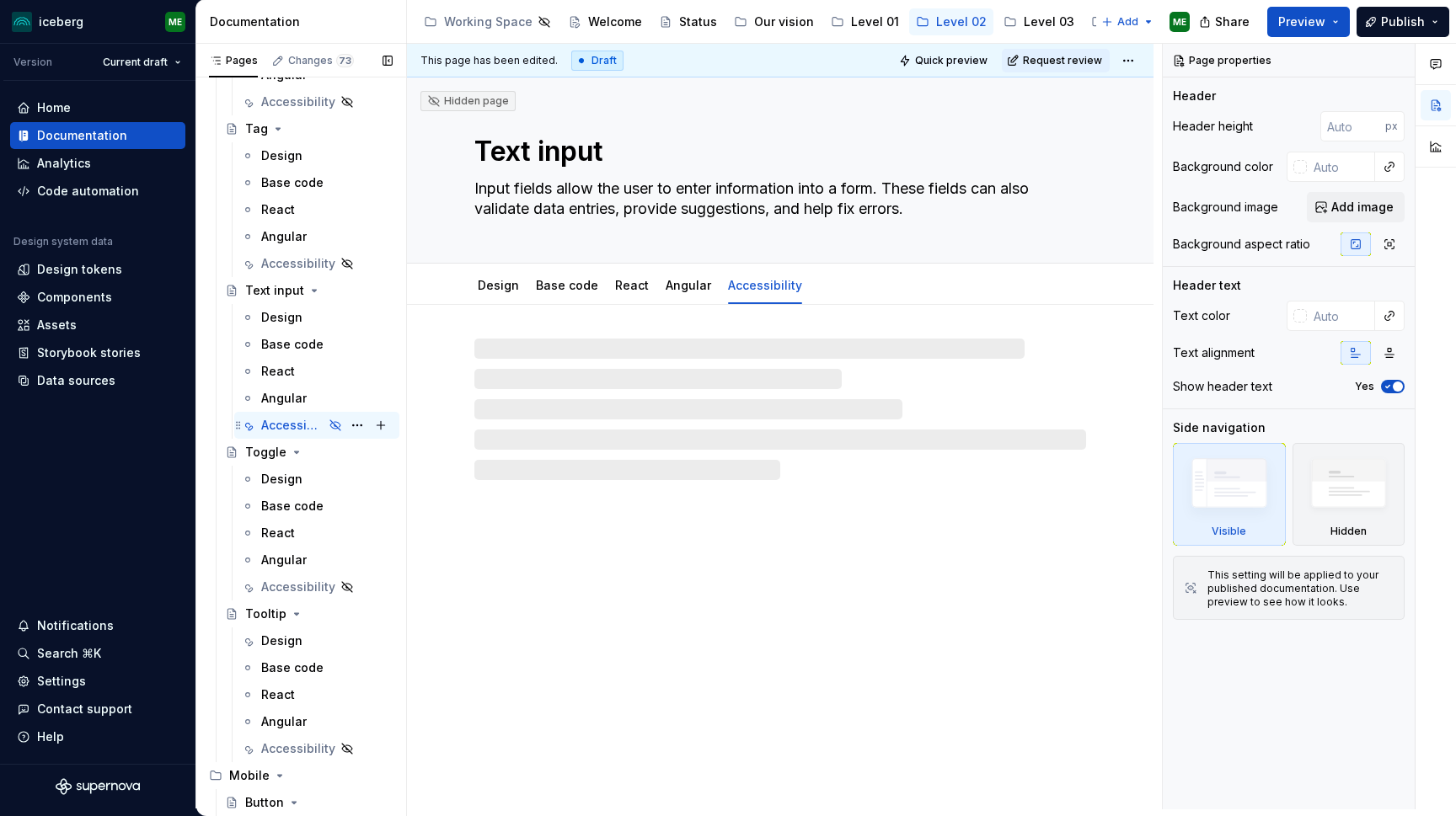
click at [336, 426] on icon "Page tree" at bounding box center [335, 425] width 13 height 13
click at [277, 425] on div "Accessibility" at bounding box center [292, 426] width 62 height 17
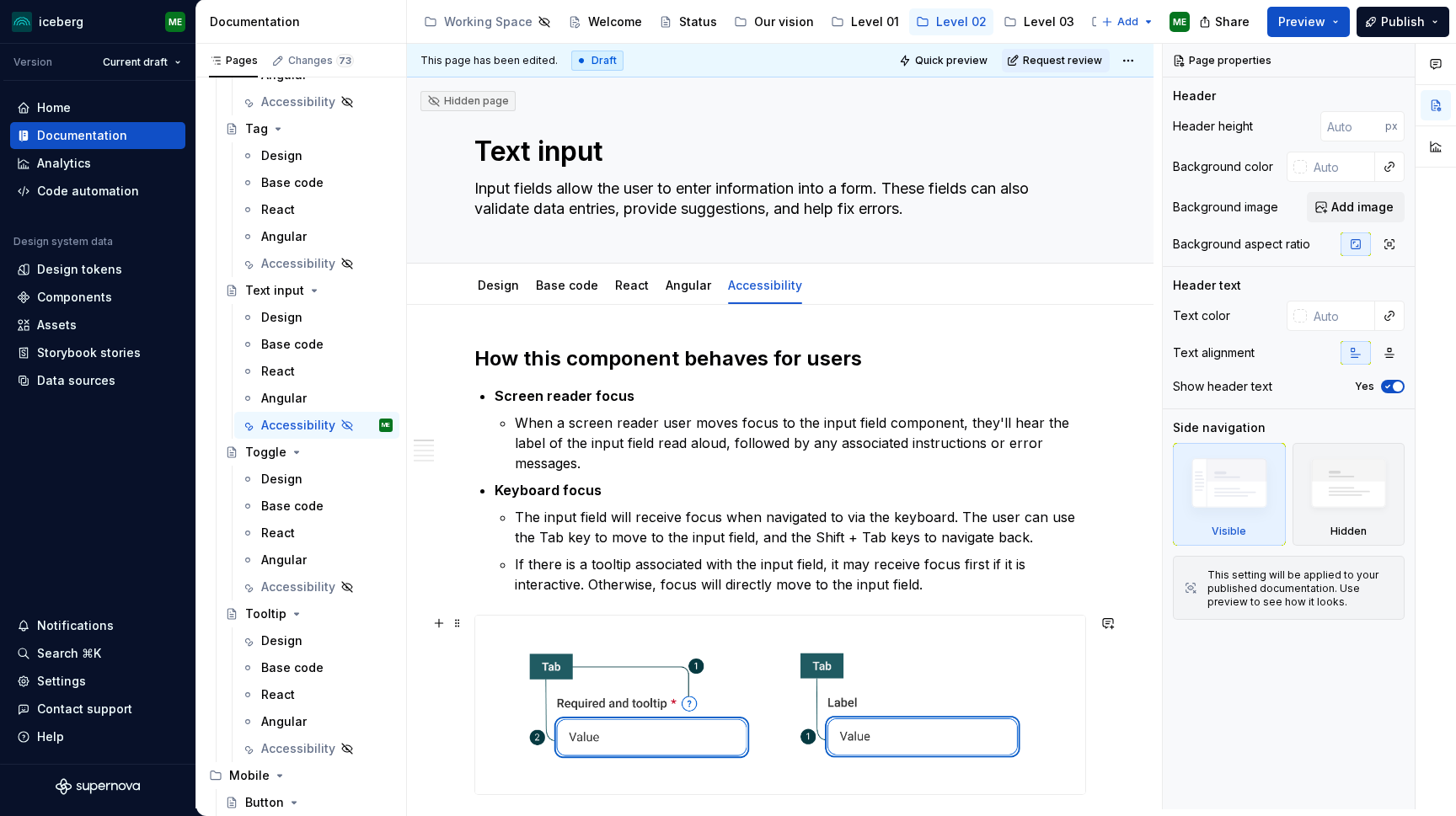
type textarea "*"
